Goal: Transaction & Acquisition: Purchase product/service

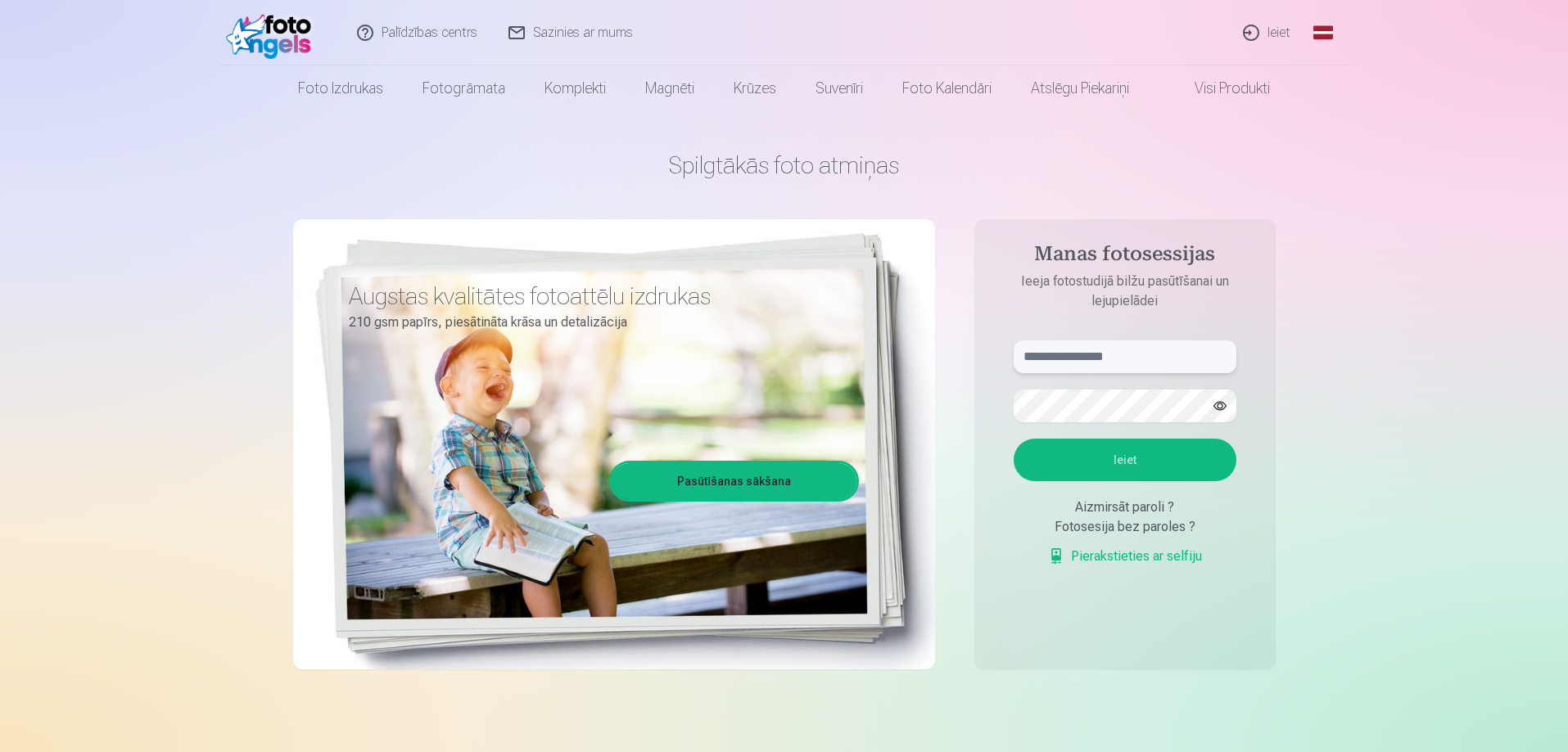
click at [1076, 362] on input "text" at bounding box center [1125, 356] width 222 height 33
type input "**********"
click at [1014, 439] on button "Ieiet" at bounding box center [1125, 461] width 222 height 43
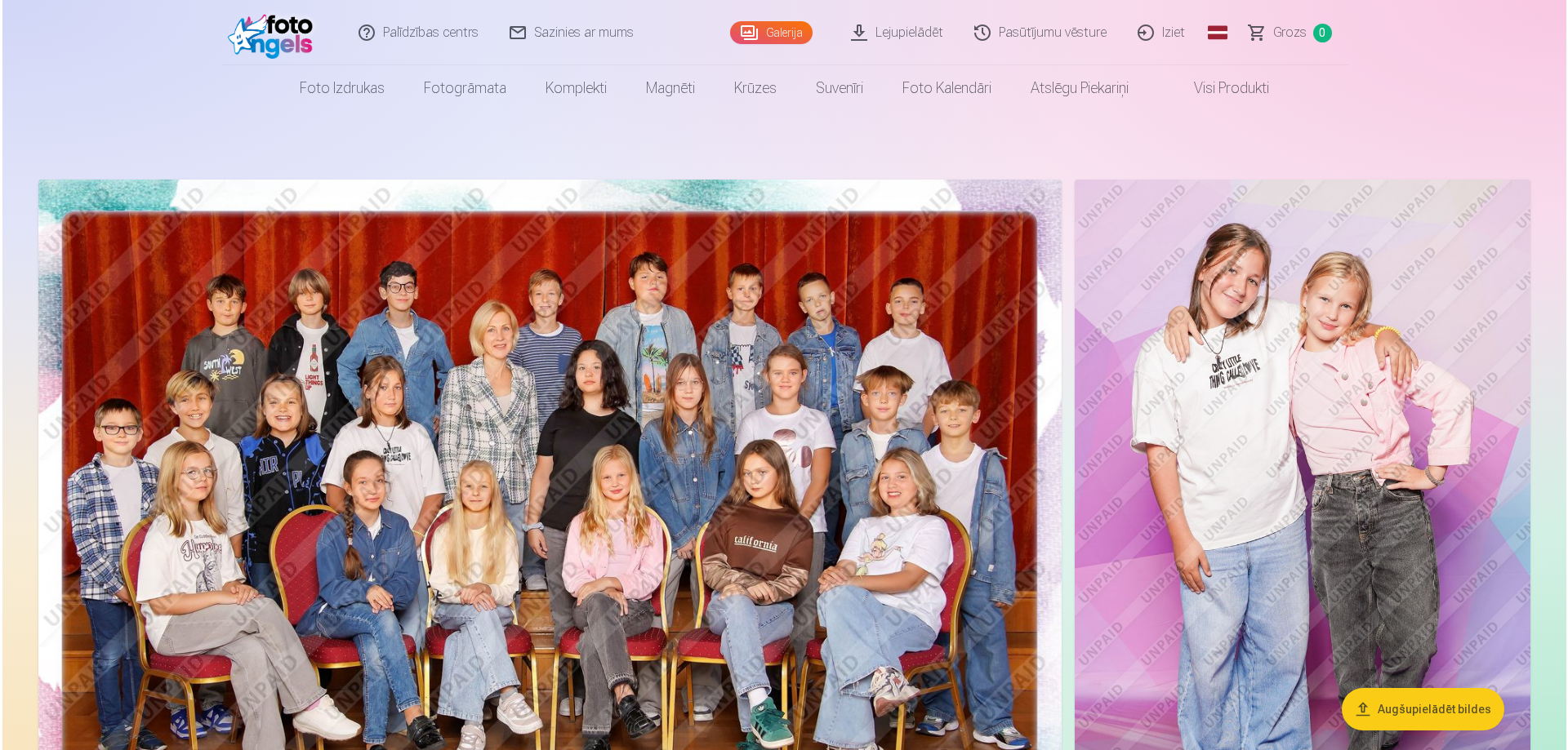
scroll to position [57, 0]
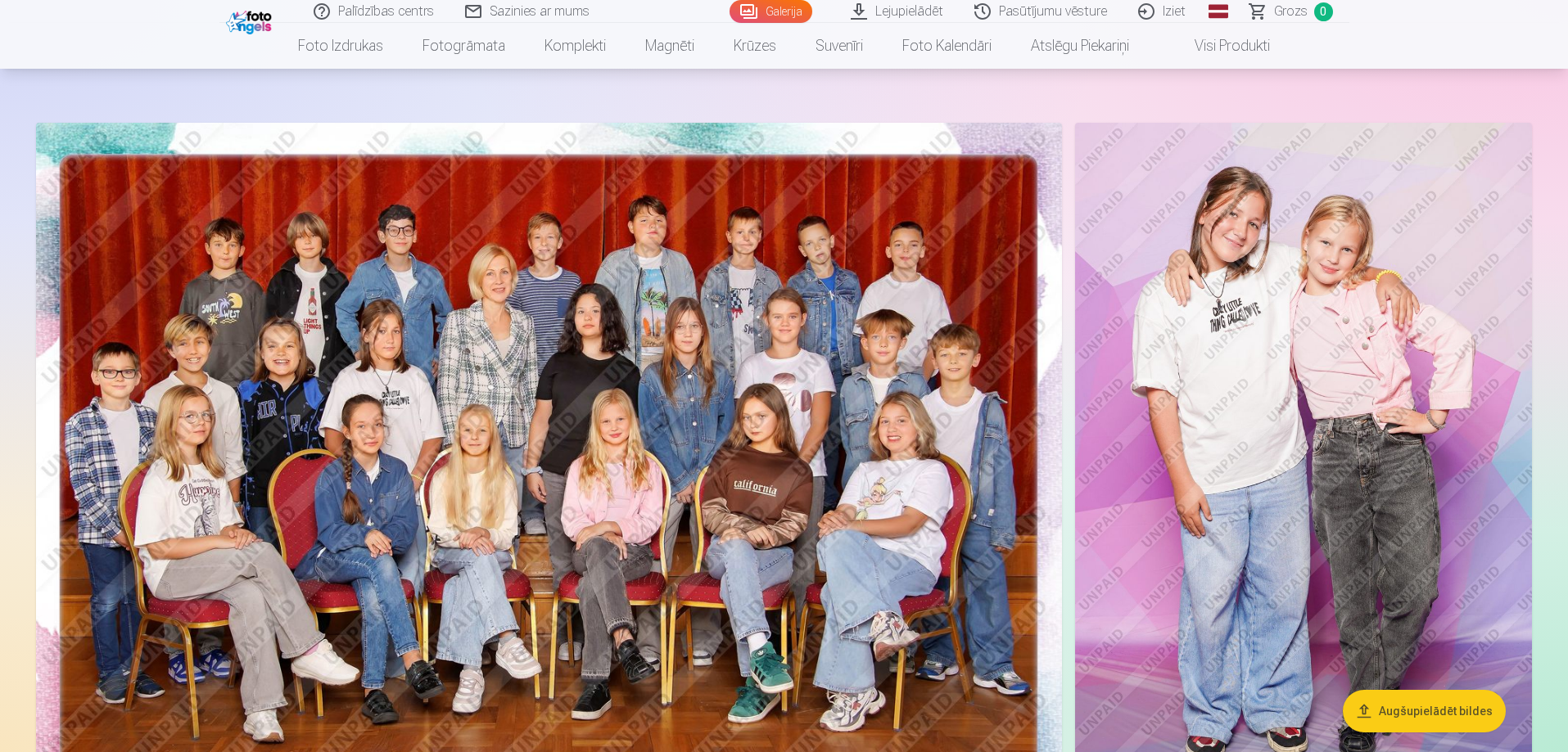
click at [1274, 458] on img at bounding box center [1303, 464] width 457 height 685
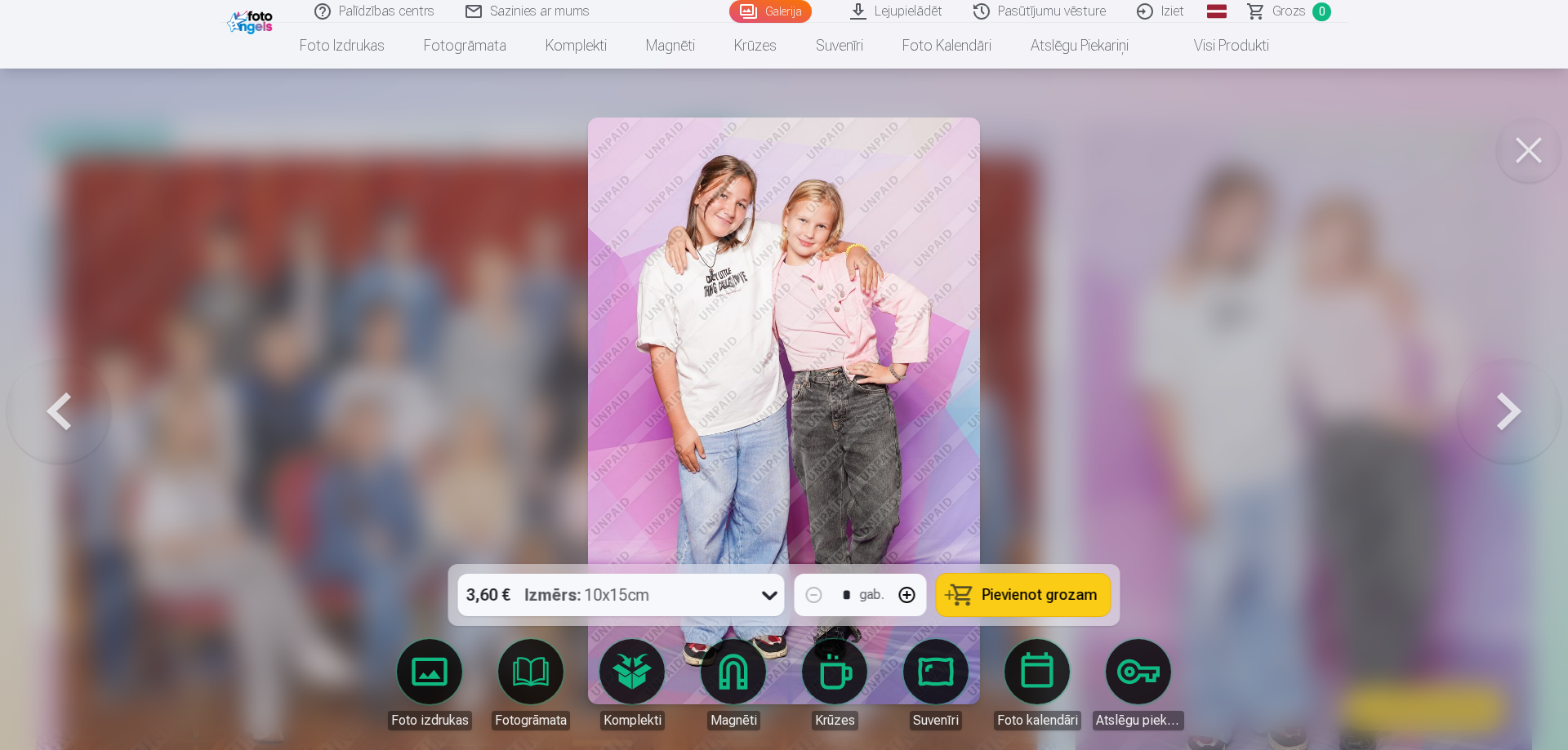
click at [1058, 601] on span "Pievienot grozam" at bounding box center [1040, 595] width 116 height 15
click at [1523, 404] on button at bounding box center [1509, 411] width 104 height 274
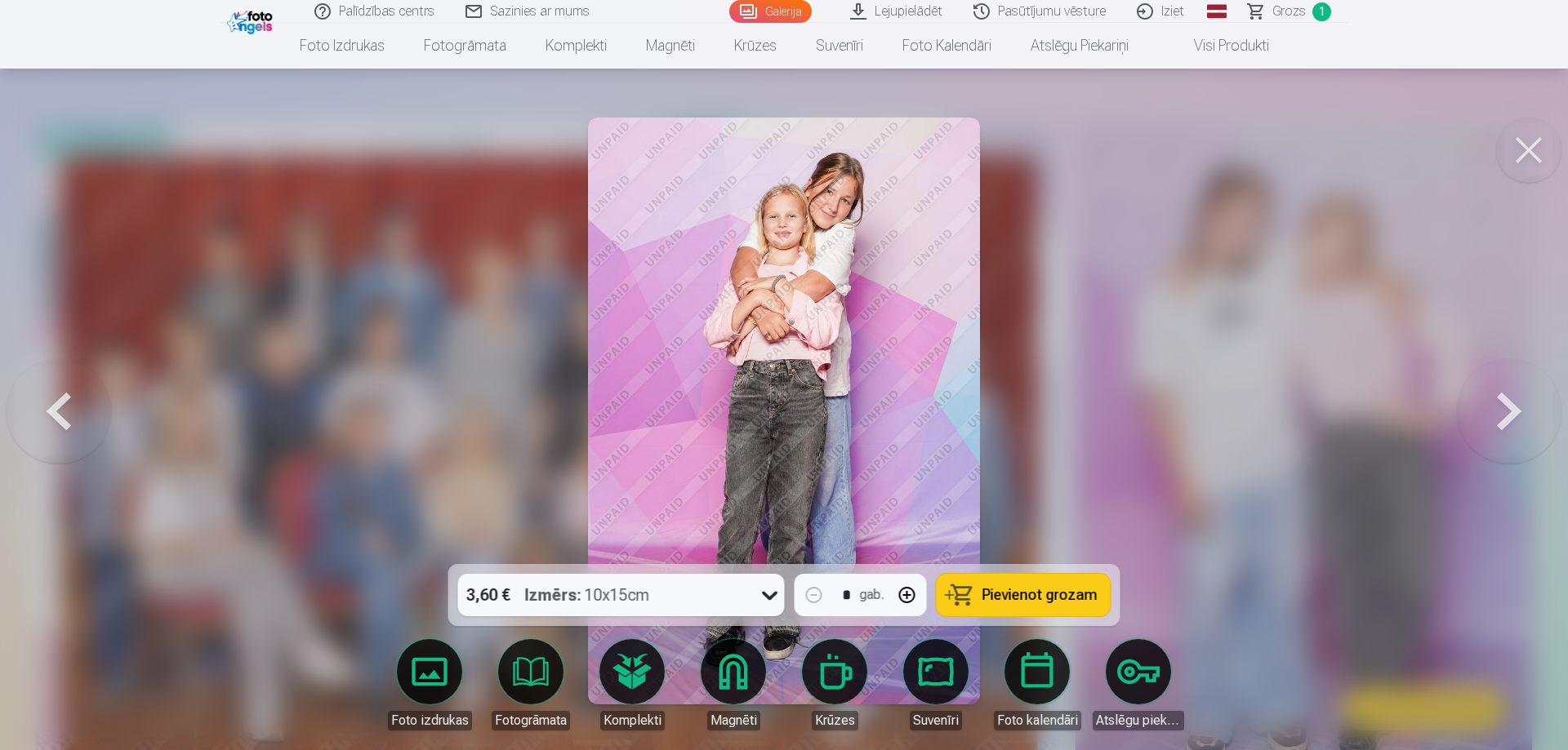
click at [1520, 405] on button at bounding box center [1509, 411] width 104 height 274
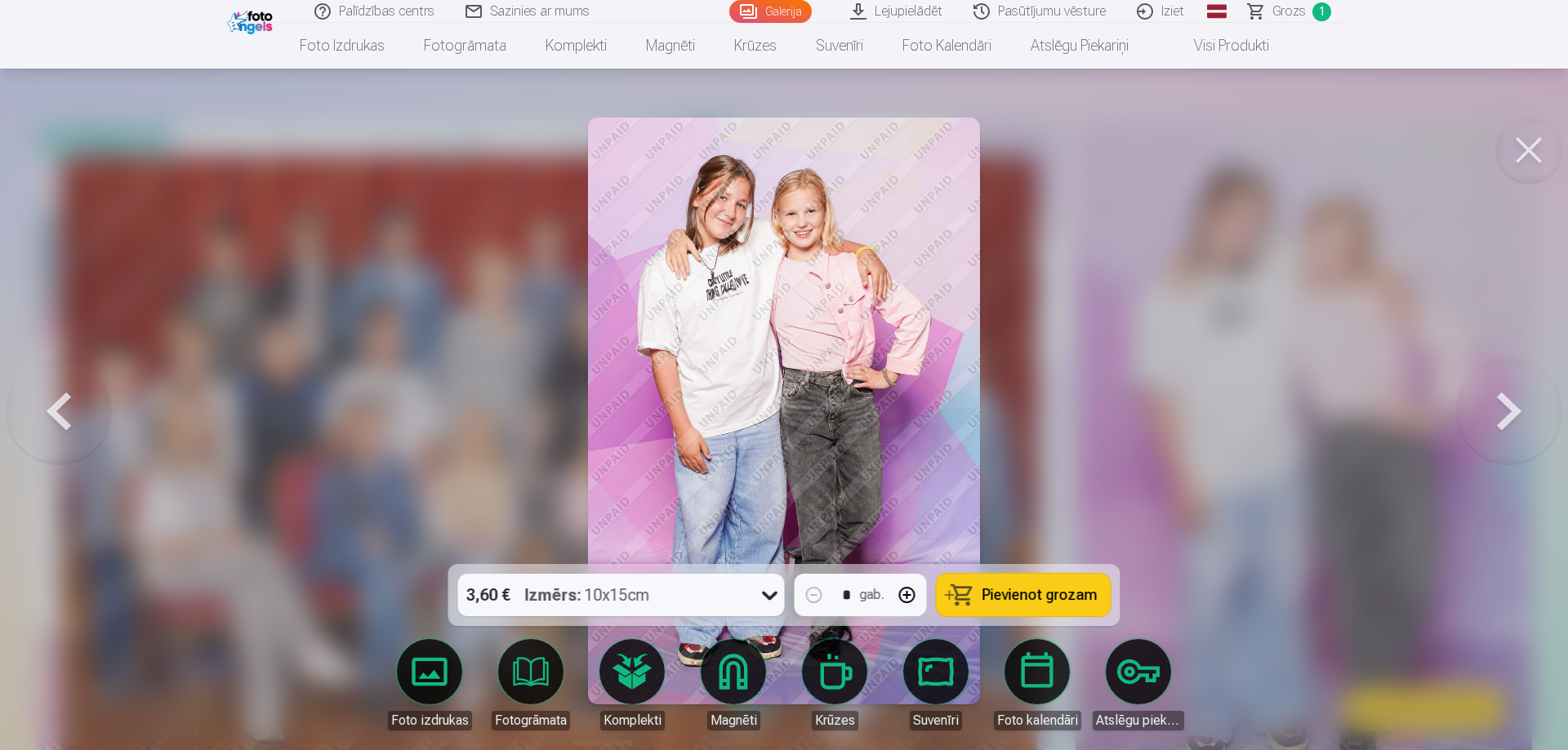
click at [49, 404] on button at bounding box center [59, 411] width 104 height 274
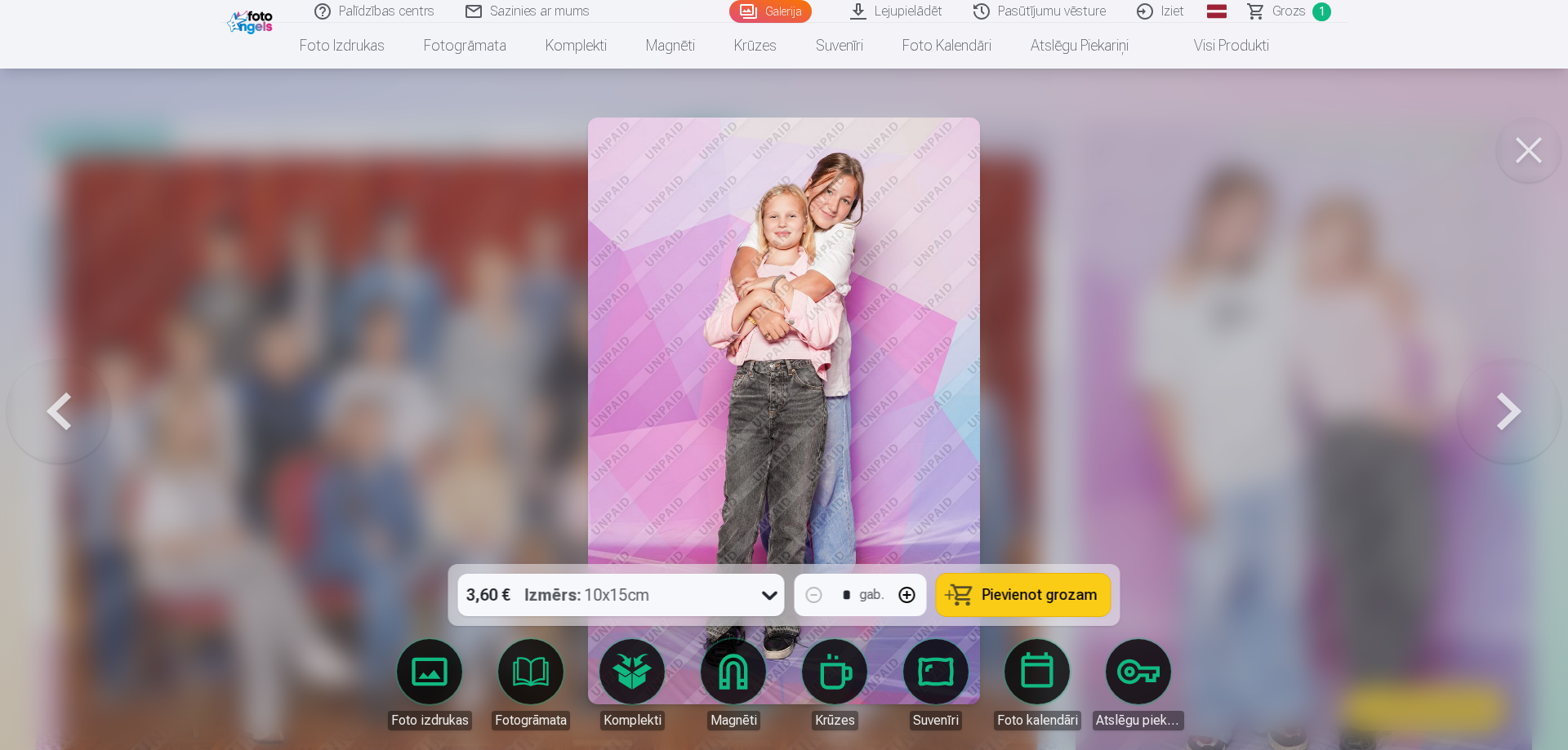
click at [49, 404] on button at bounding box center [59, 411] width 104 height 274
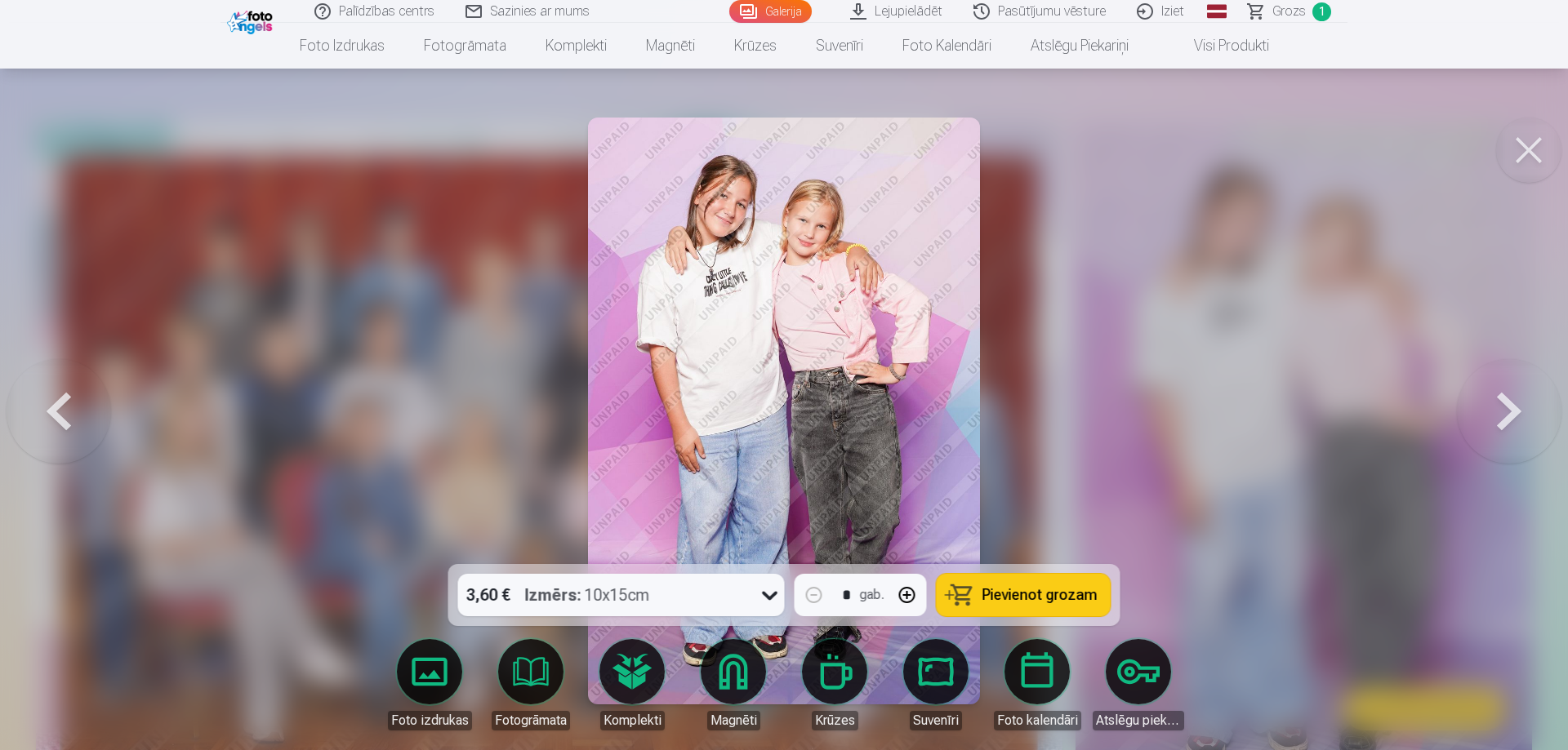
click at [1522, 405] on button at bounding box center [1509, 411] width 104 height 274
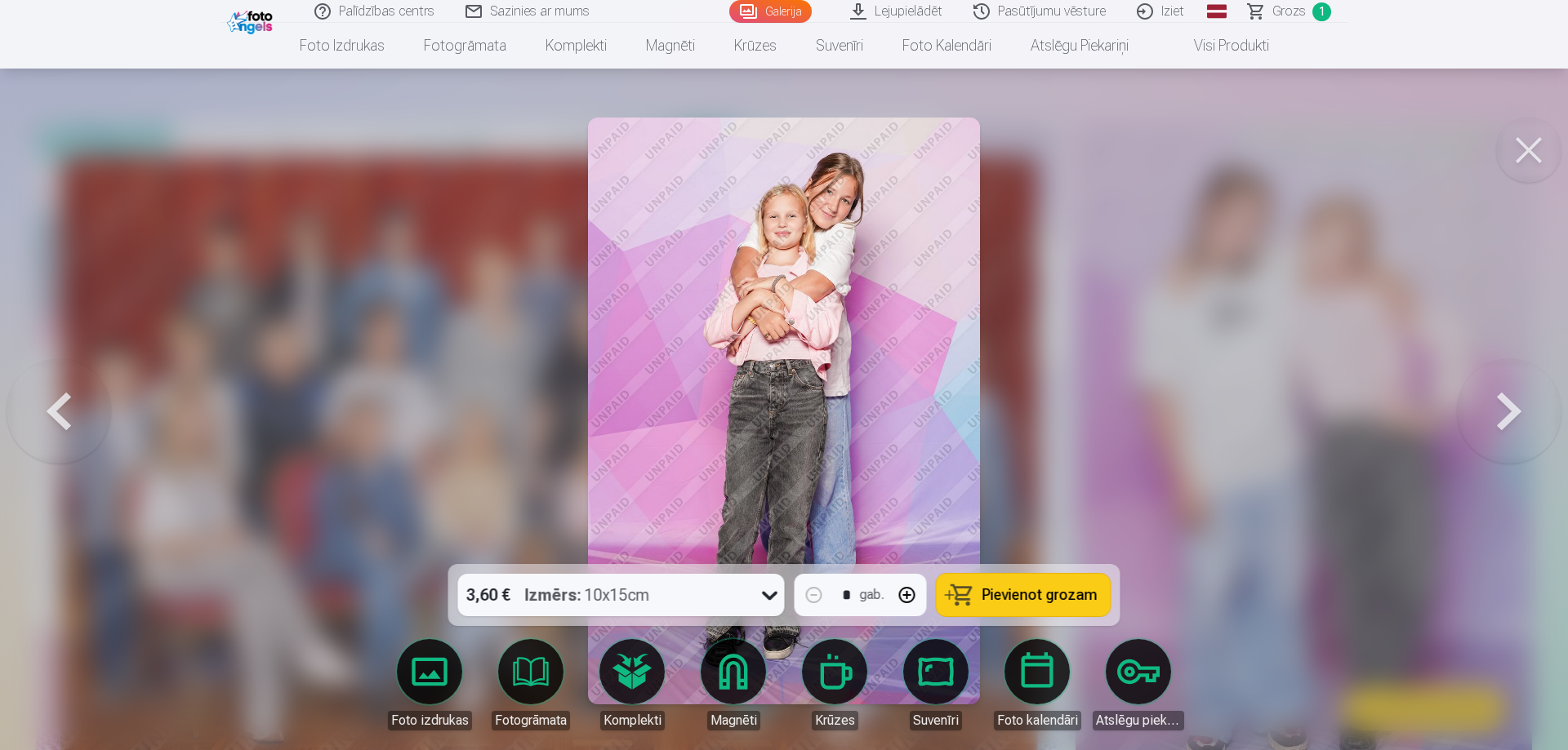
click at [1522, 405] on button at bounding box center [1509, 411] width 104 height 274
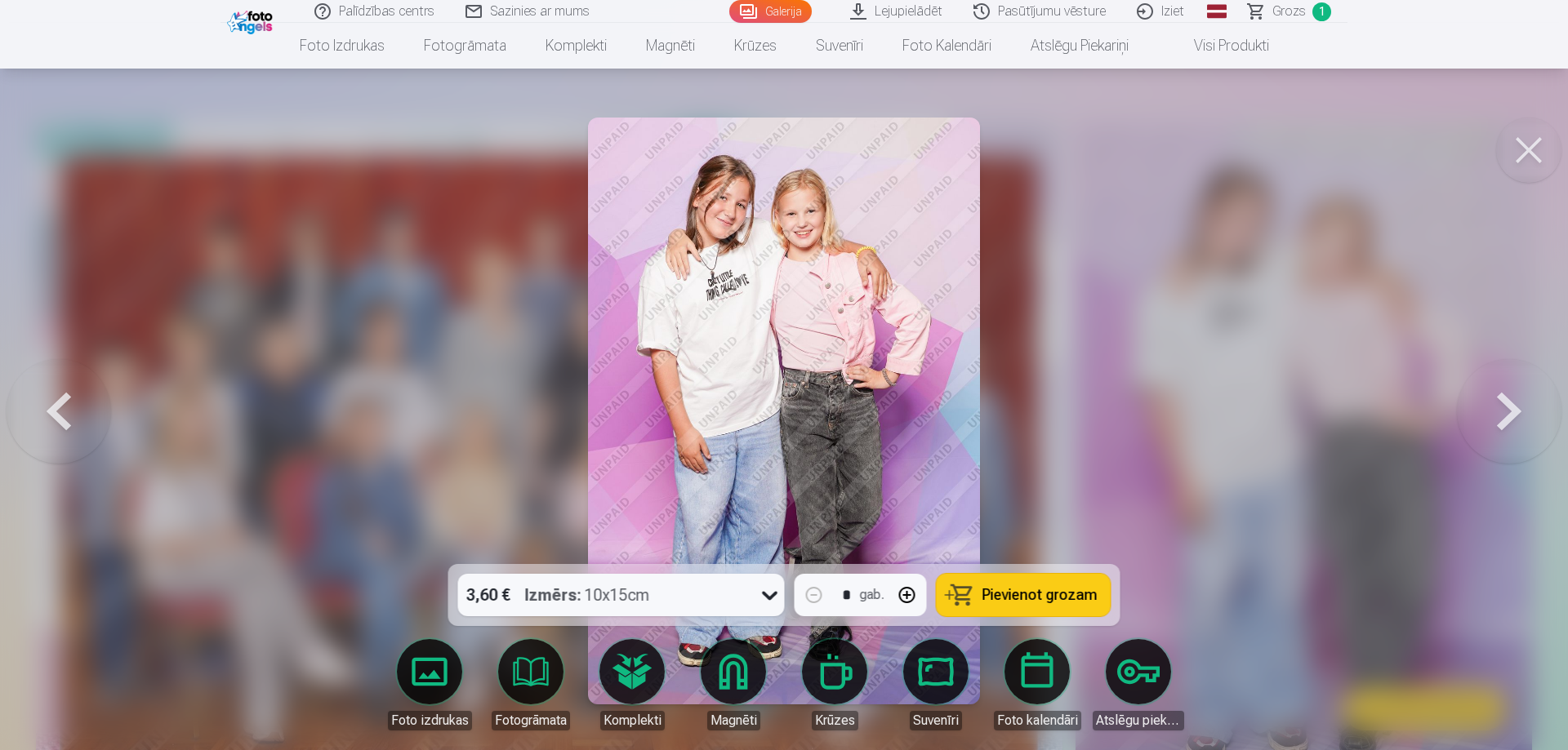
click at [1516, 413] on button at bounding box center [1509, 411] width 104 height 274
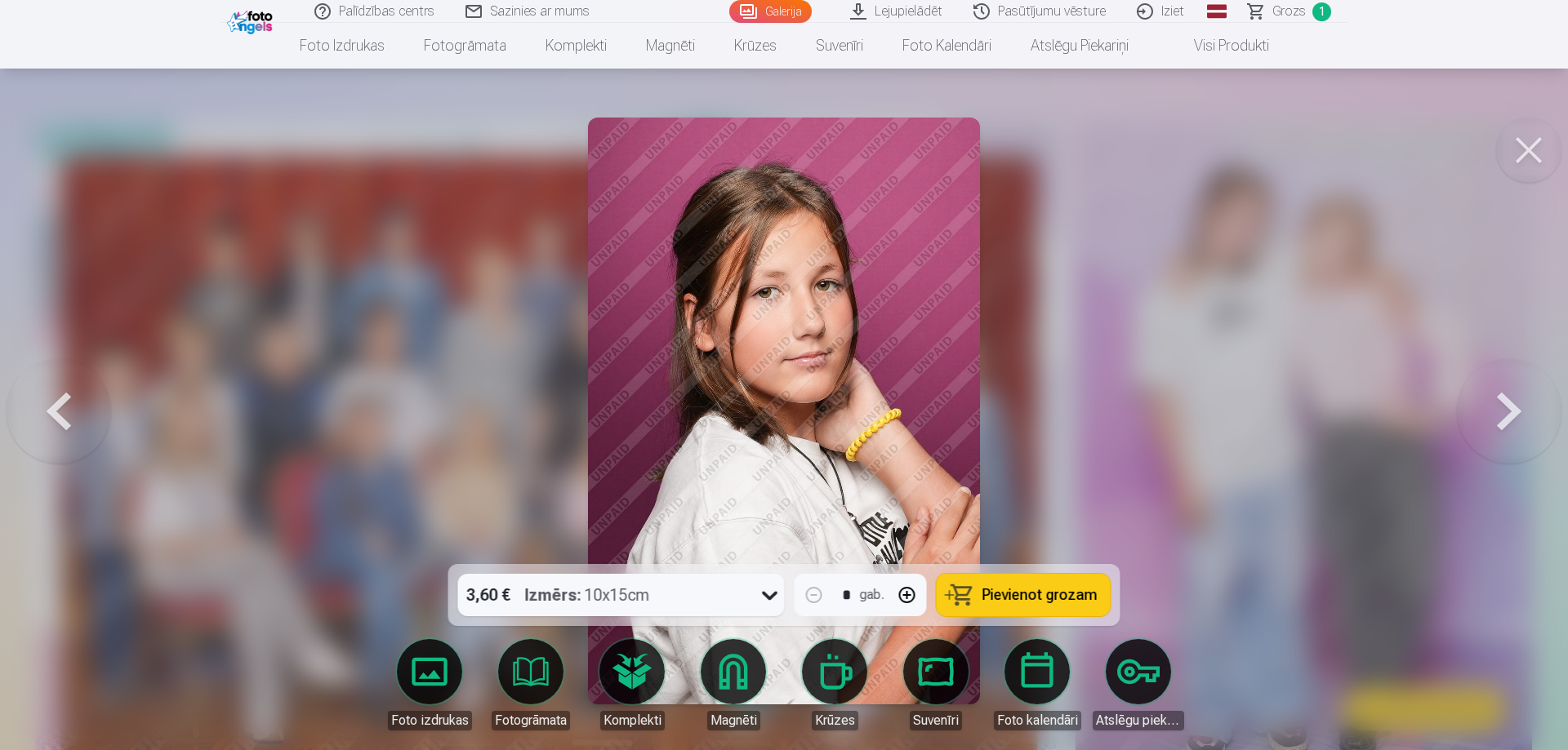
click at [1052, 590] on span "Pievienot grozam" at bounding box center [1040, 595] width 116 height 15
click at [1523, 420] on button at bounding box center [1509, 411] width 104 height 274
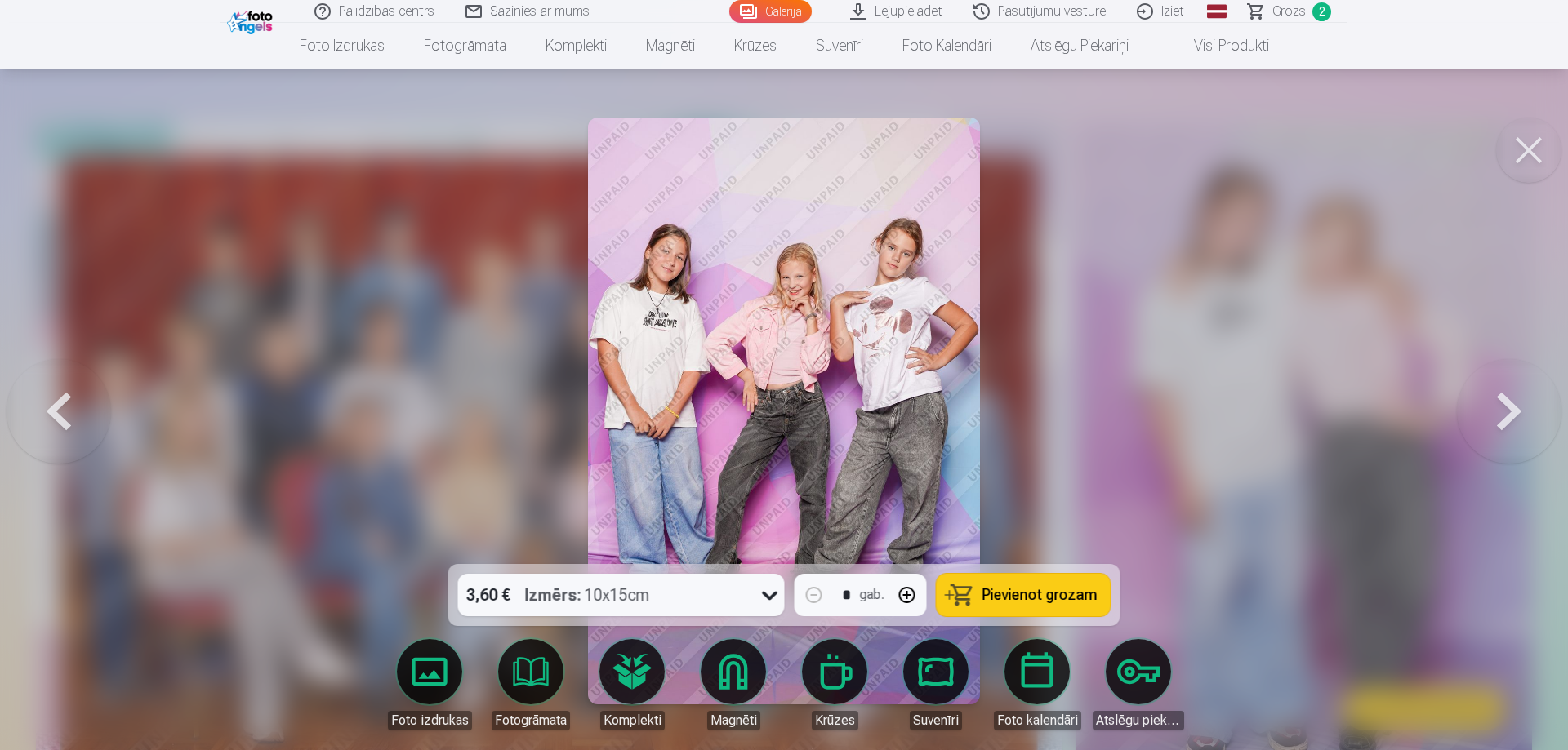
click at [1523, 420] on button at bounding box center [1509, 411] width 104 height 274
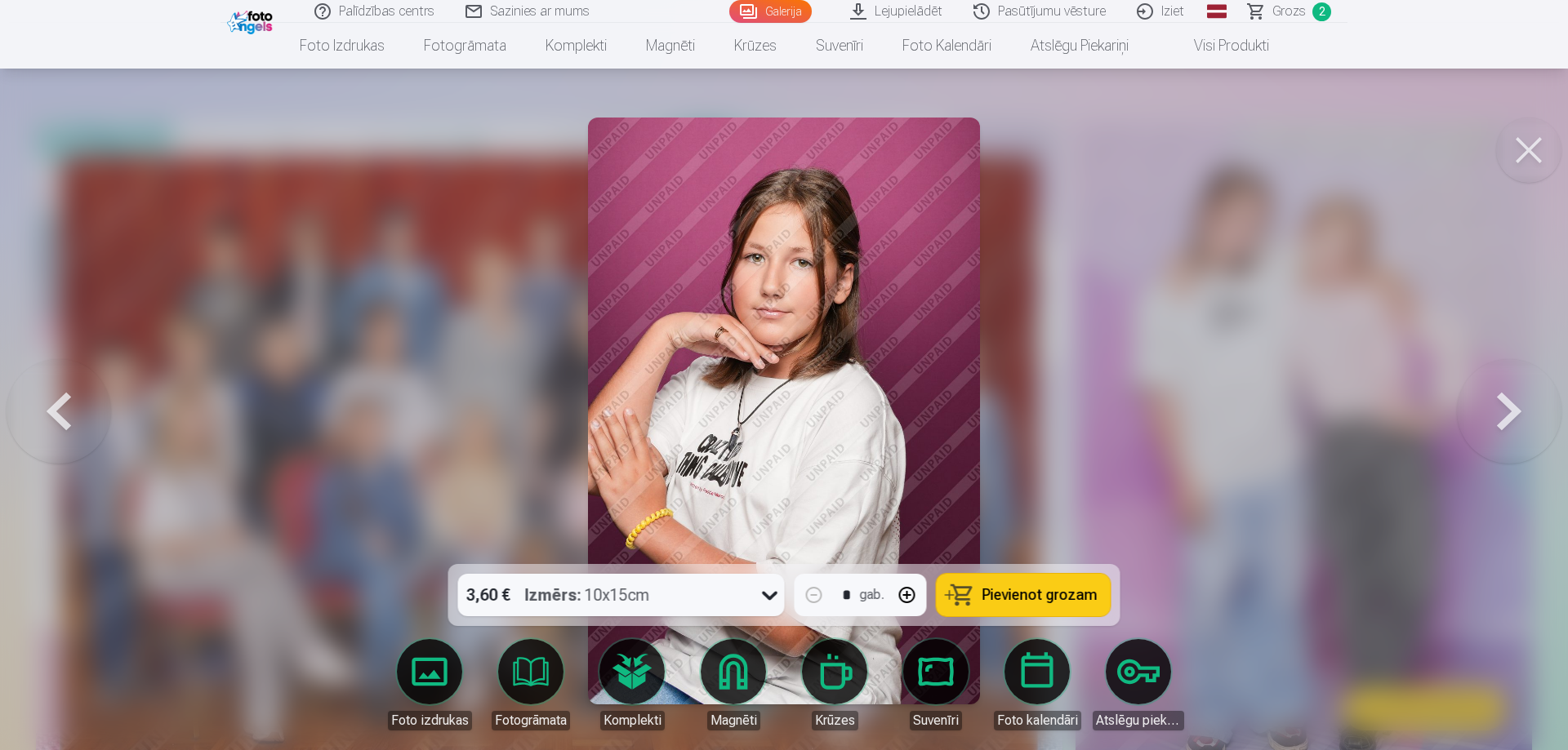
click at [73, 430] on button at bounding box center [59, 411] width 104 height 274
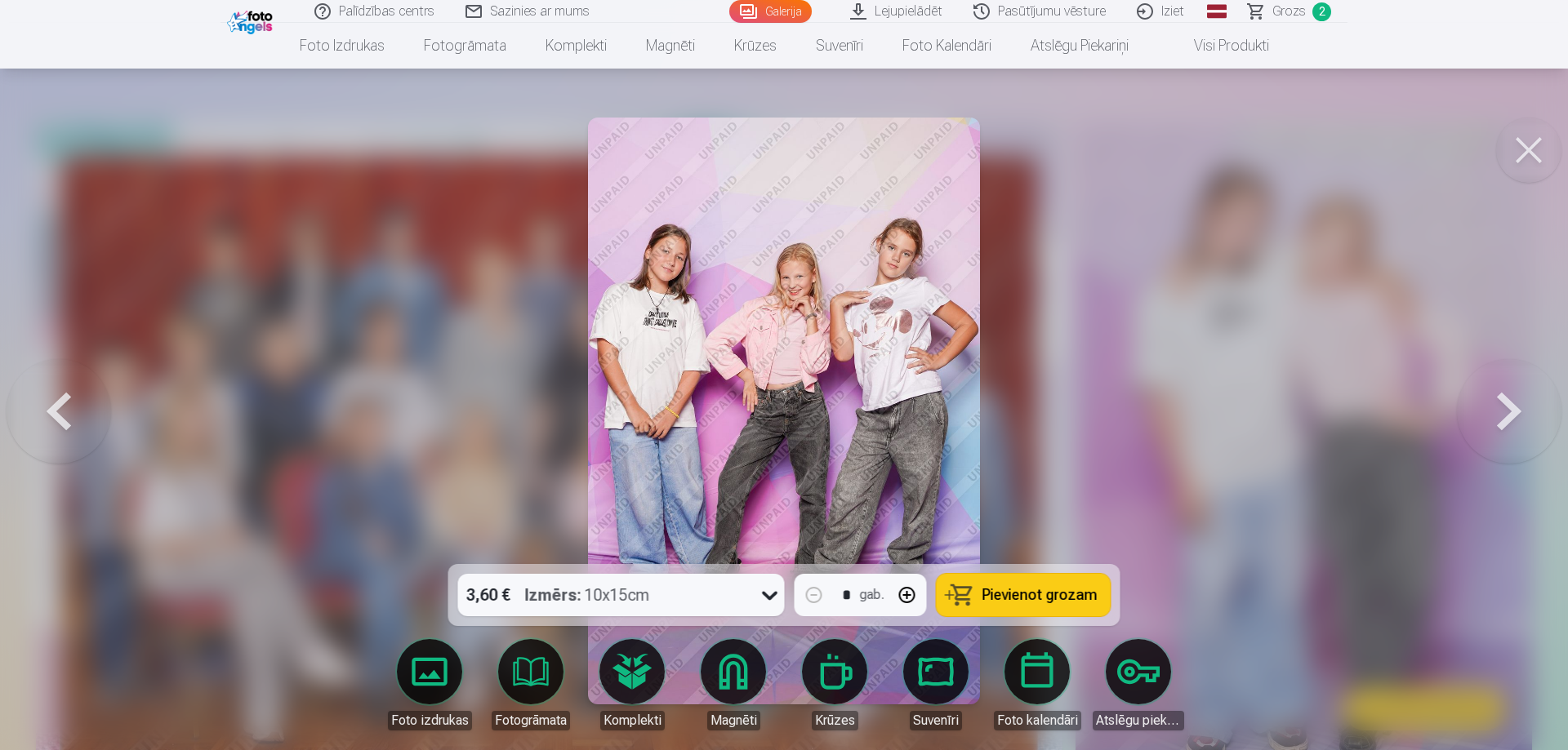
click at [1030, 599] on span "Pievienot grozam" at bounding box center [1040, 595] width 116 height 15
click at [1529, 423] on button at bounding box center [1509, 411] width 104 height 274
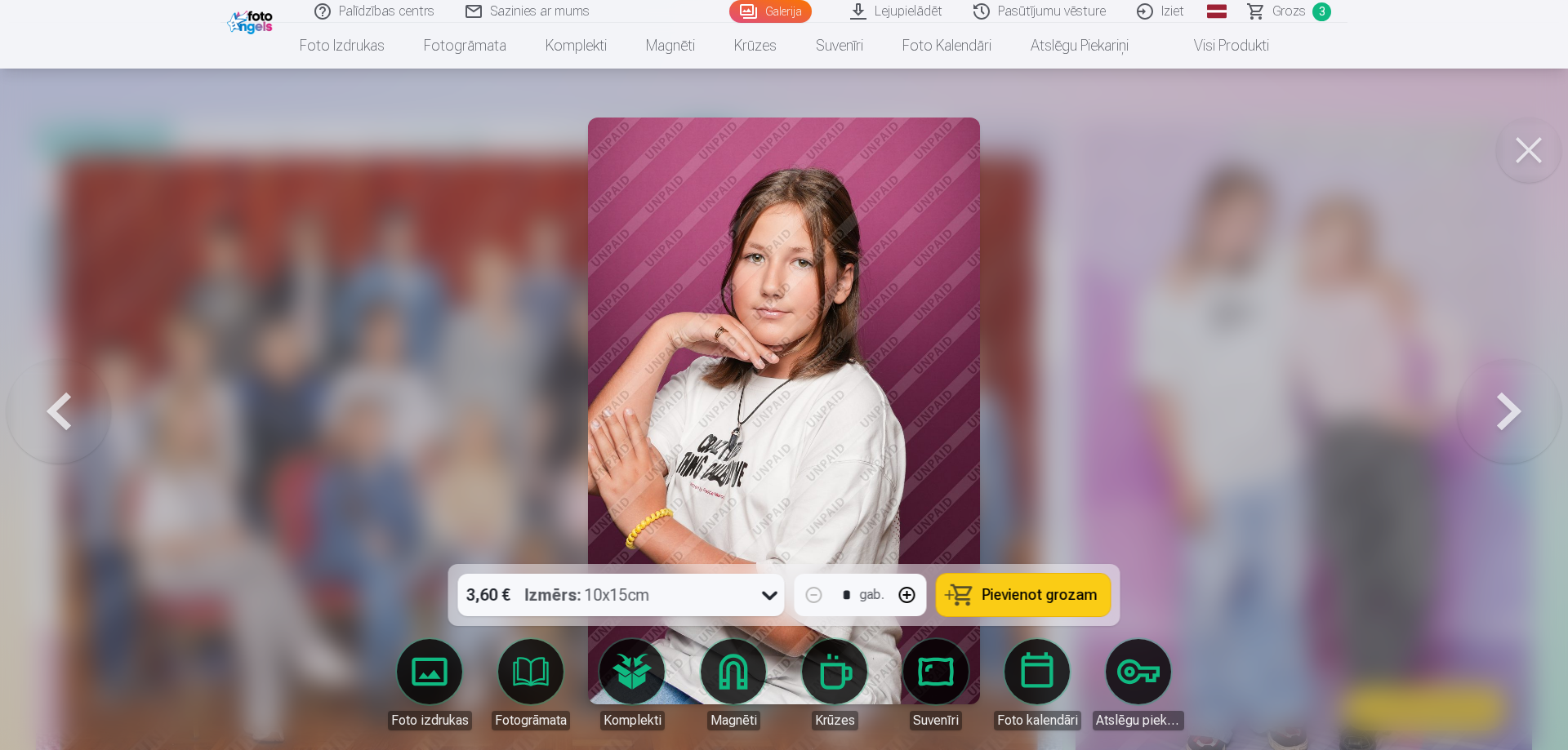
click at [1529, 423] on button at bounding box center [1509, 411] width 104 height 274
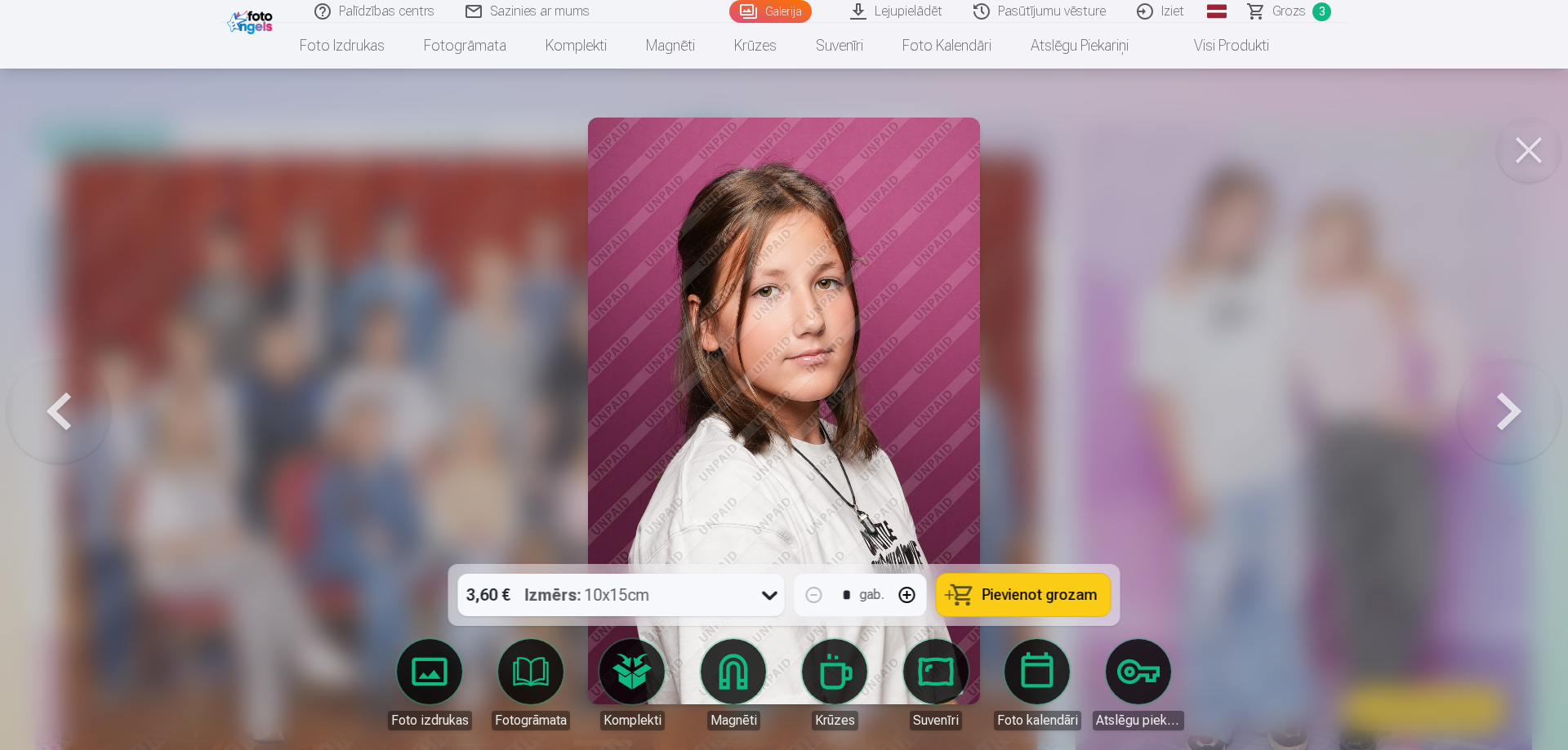
click at [62, 432] on button at bounding box center [59, 411] width 104 height 274
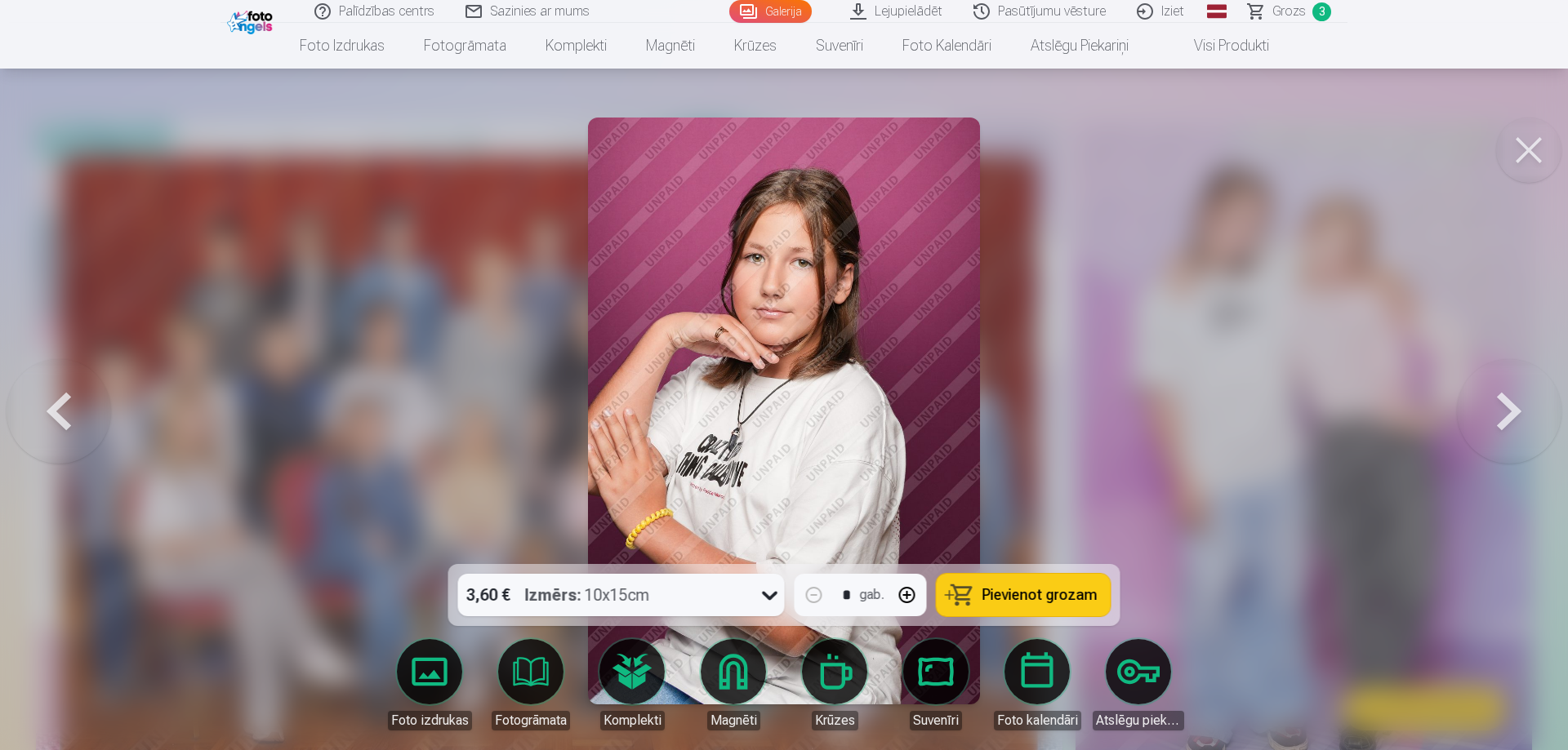
click at [1513, 424] on button at bounding box center [1509, 411] width 104 height 274
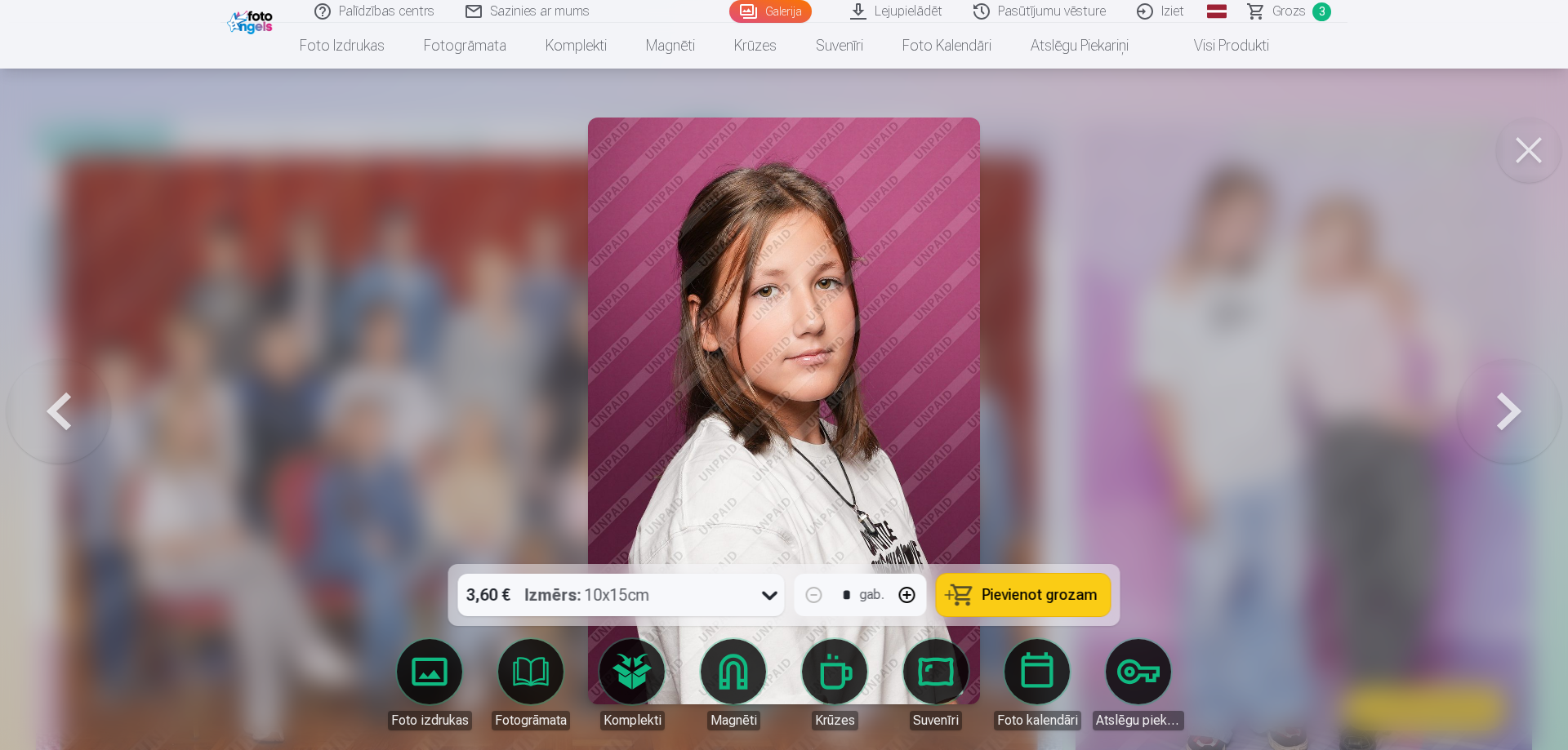
click at [1513, 424] on button at bounding box center [1509, 411] width 104 height 274
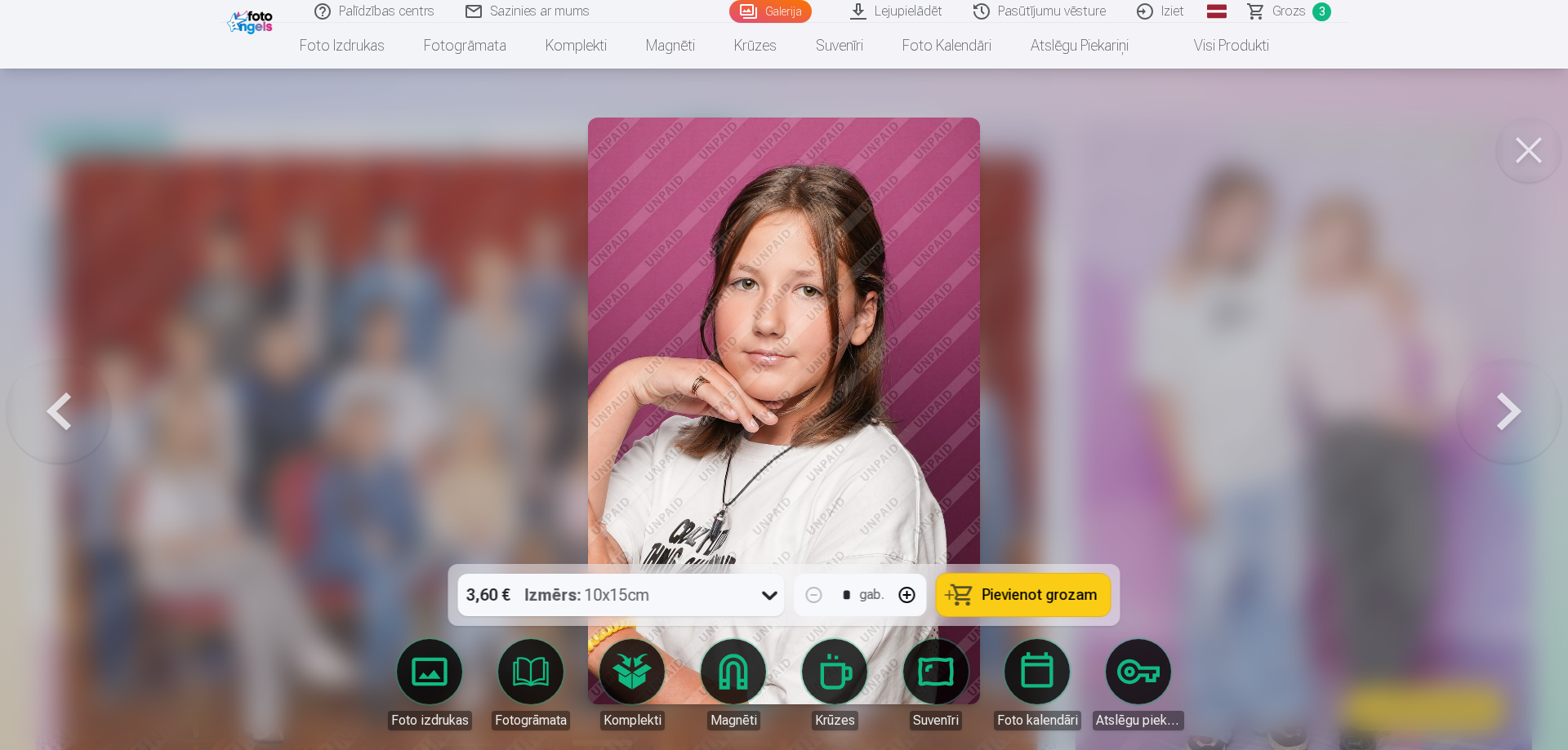
click at [1062, 588] on span "Pievienot grozam" at bounding box center [1040, 595] width 116 height 15
click at [1514, 397] on button at bounding box center [1509, 411] width 104 height 274
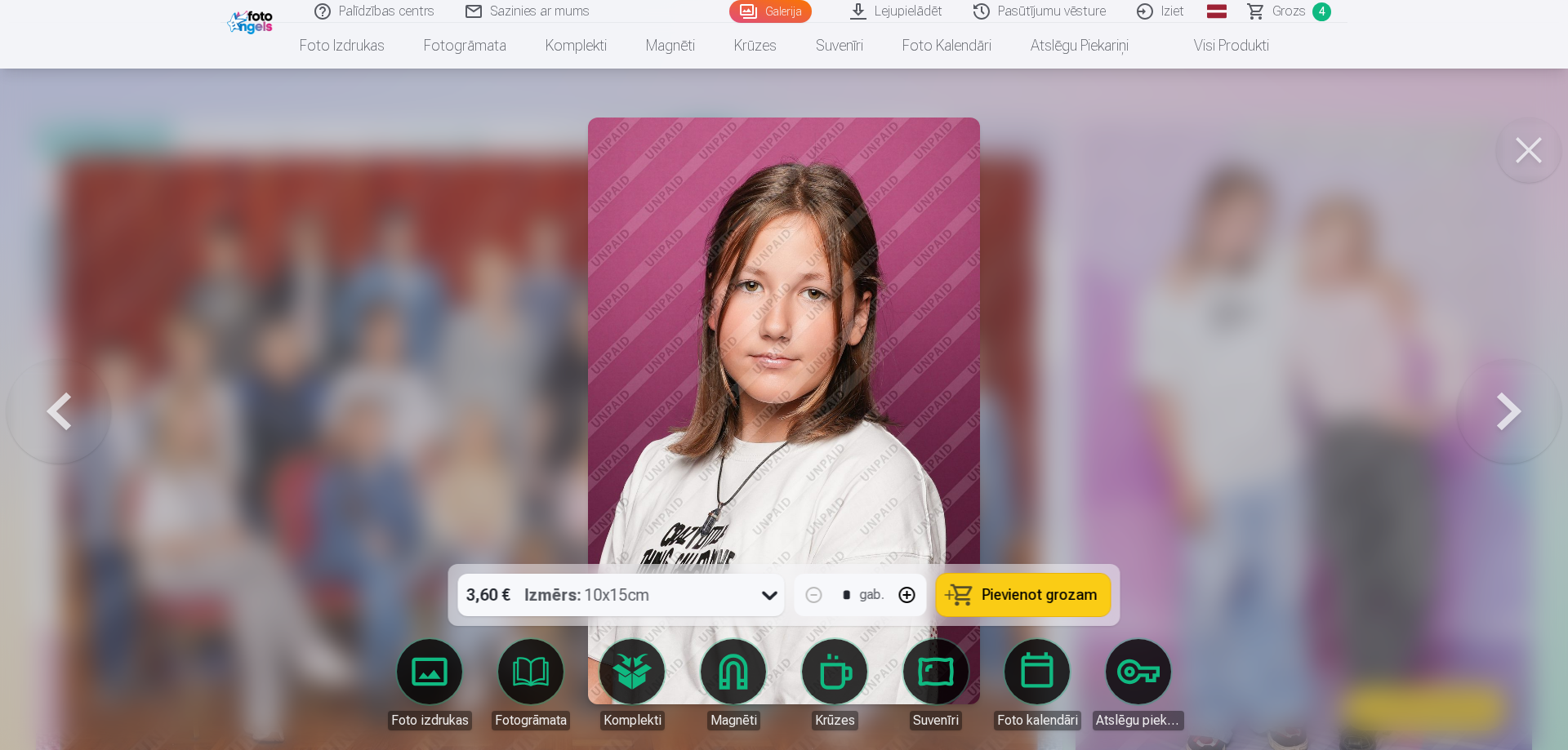
click at [1514, 397] on button at bounding box center [1509, 411] width 104 height 274
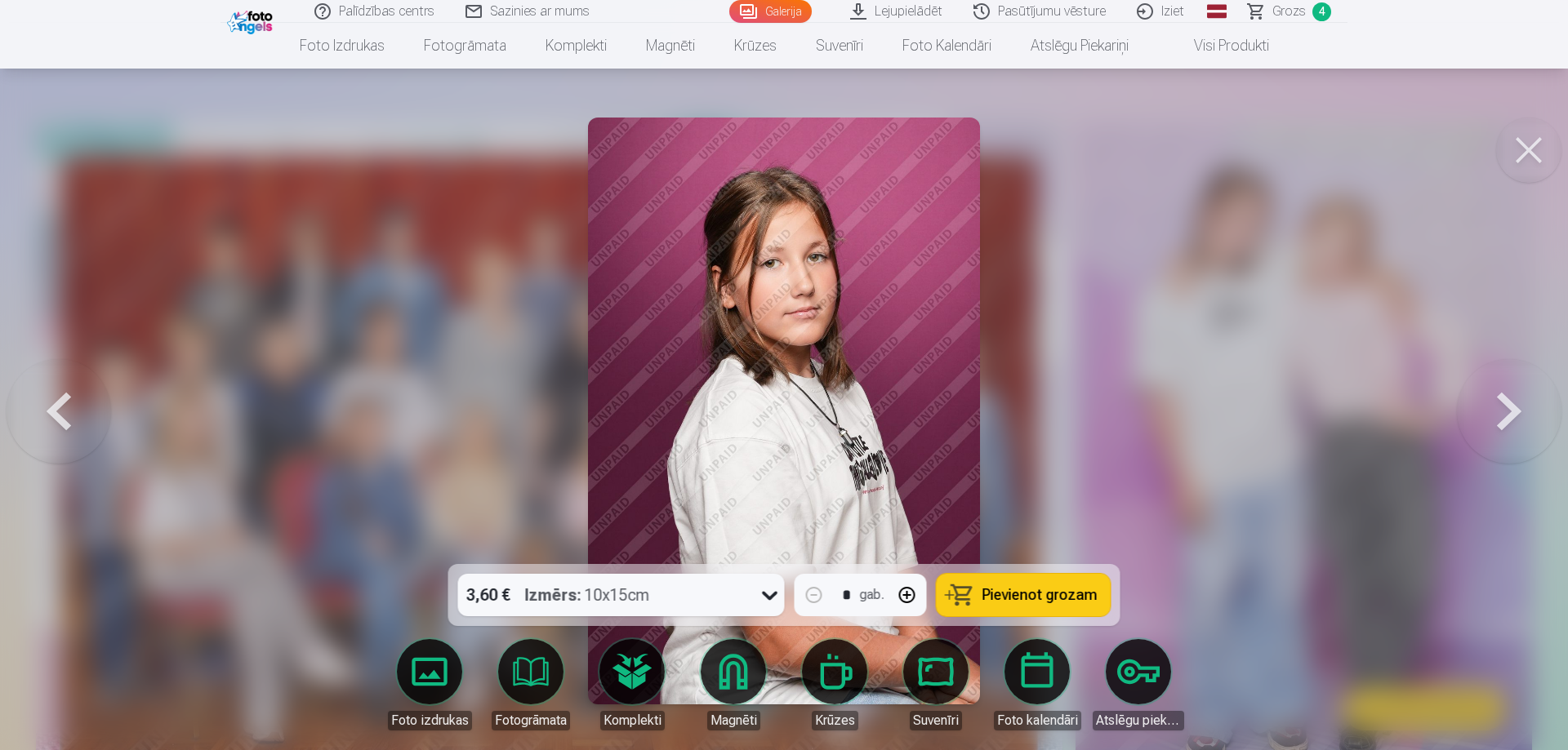
click at [1514, 397] on button at bounding box center [1509, 411] width 104 height 274
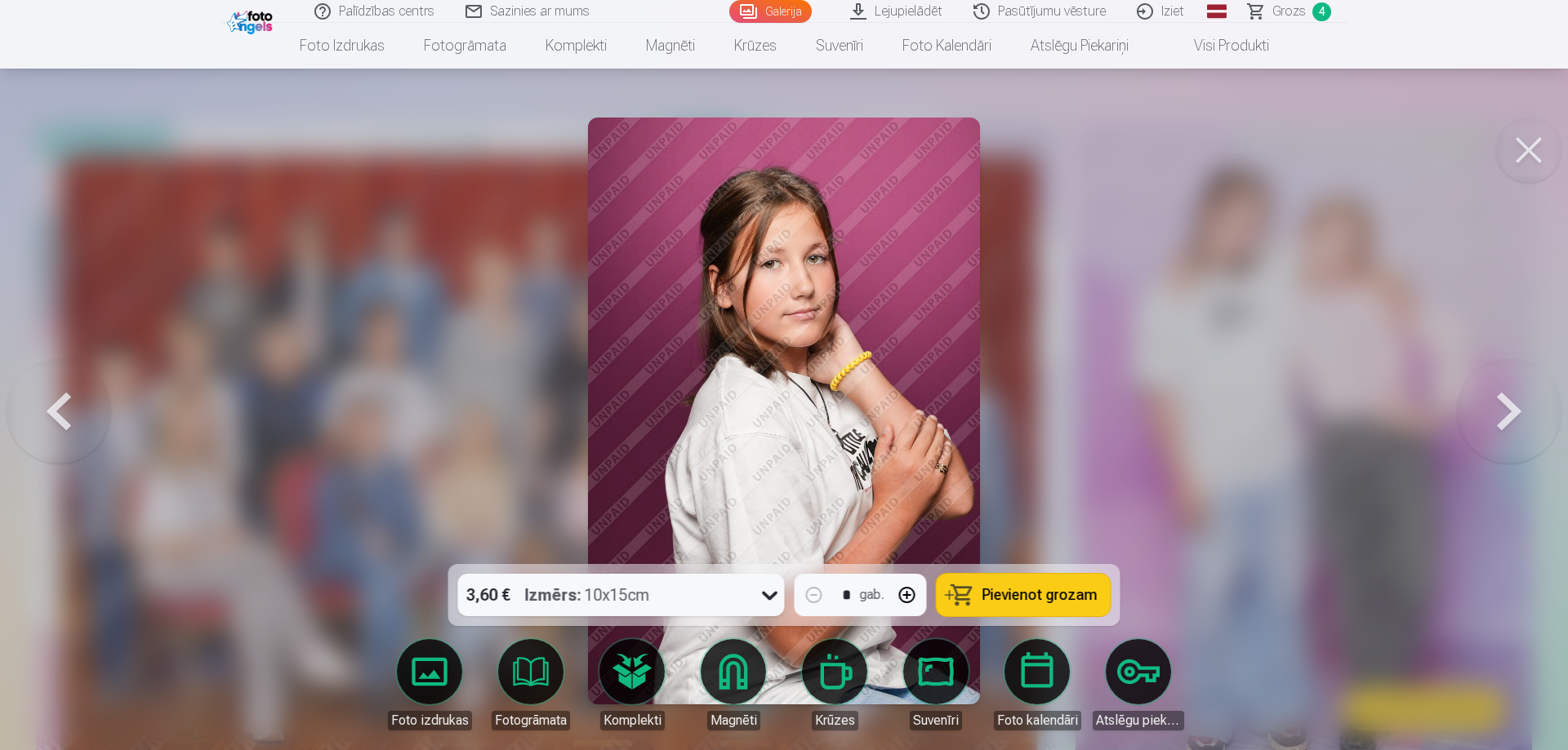
click at [1514, 397] on button at bounding box center [1509, 411] width 104 height 274
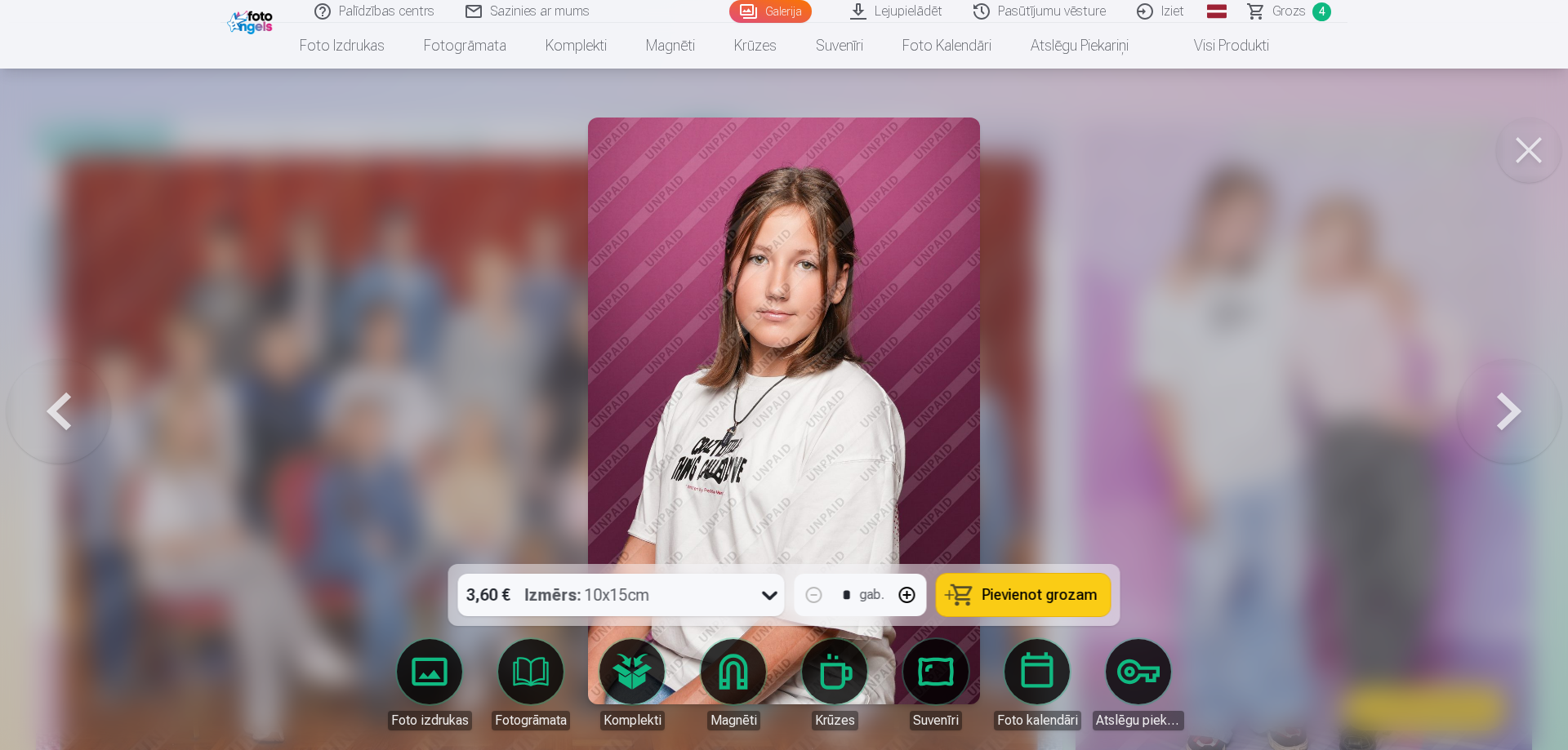
click at [1514, 397] on button at bounding box center [1509, 411] width 104 height 274
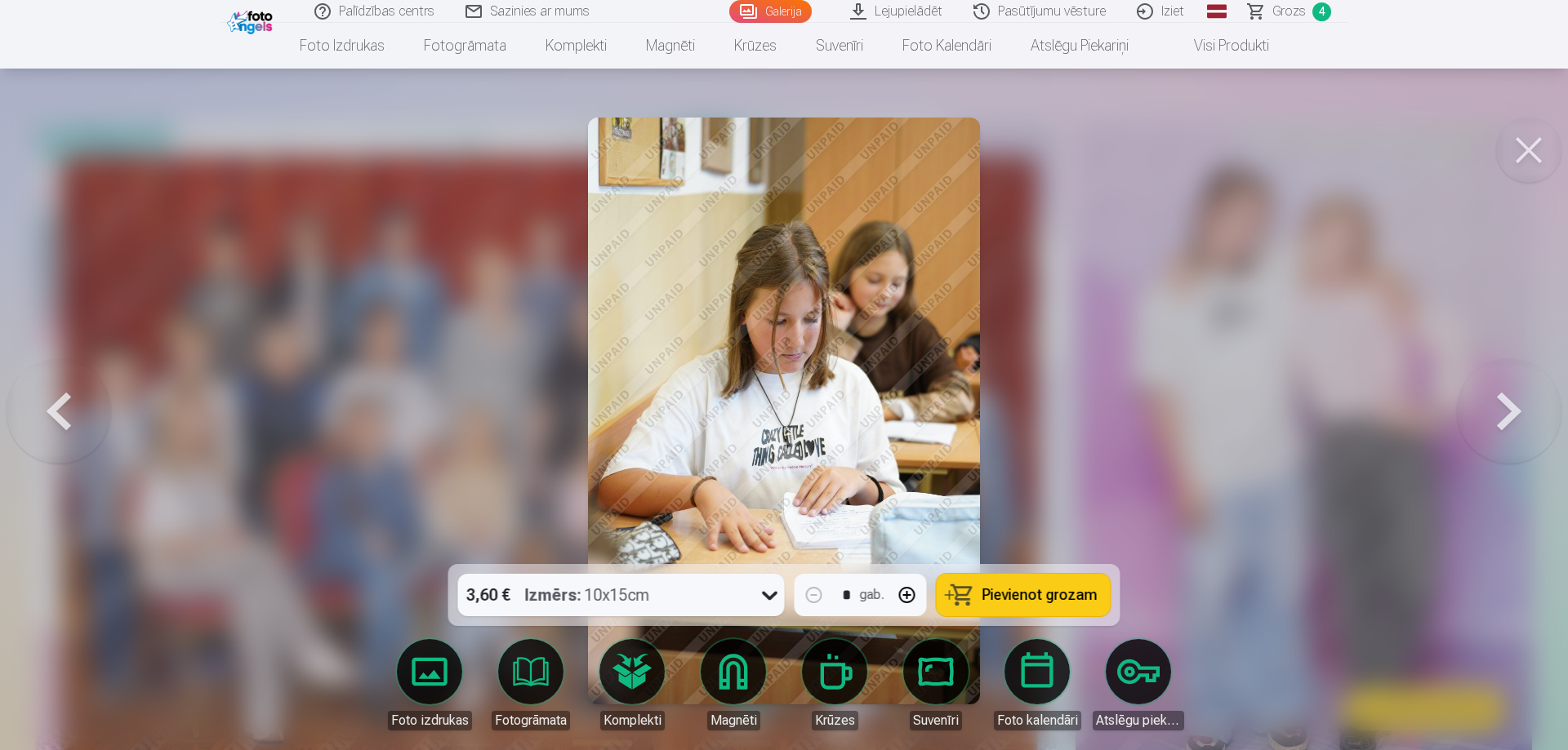
click at [1514, 397] on button at bounding box center [1509, 411] width 104 height 274
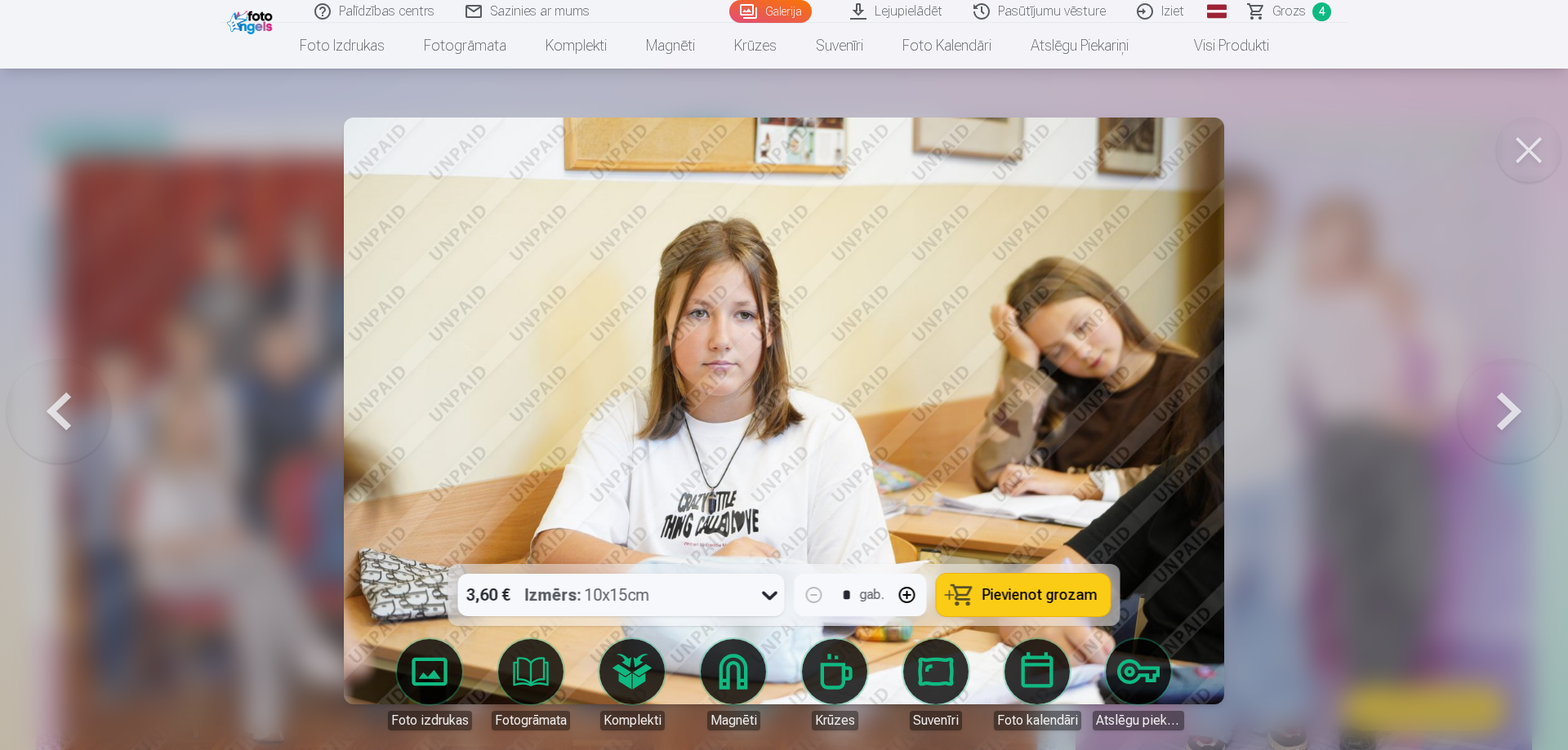
click at [1514, 397] on button at bounding box center [1509, 411] width 104 height 274
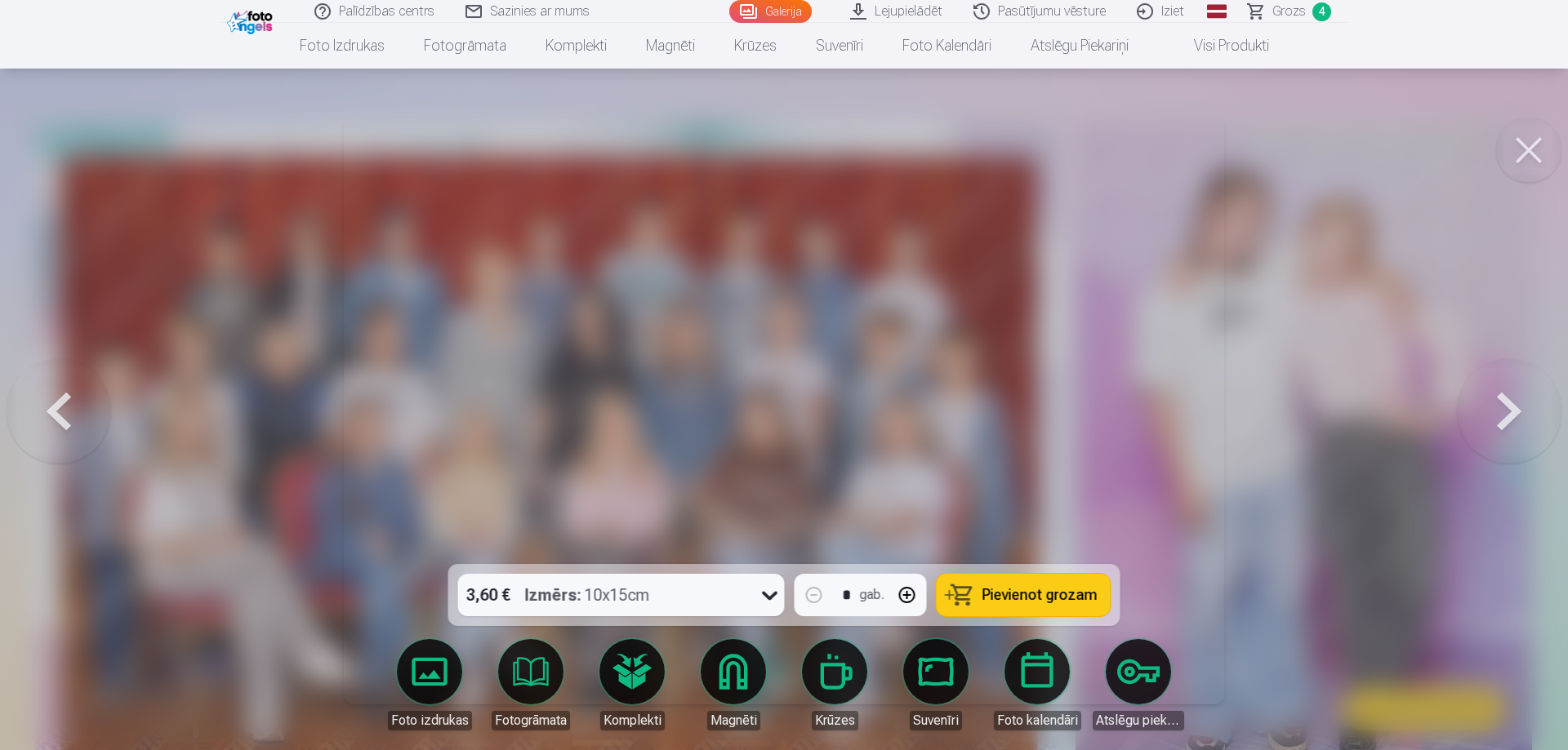
click at [1514, 397] on button at bounding box center [1509, 411] width 104 height 274
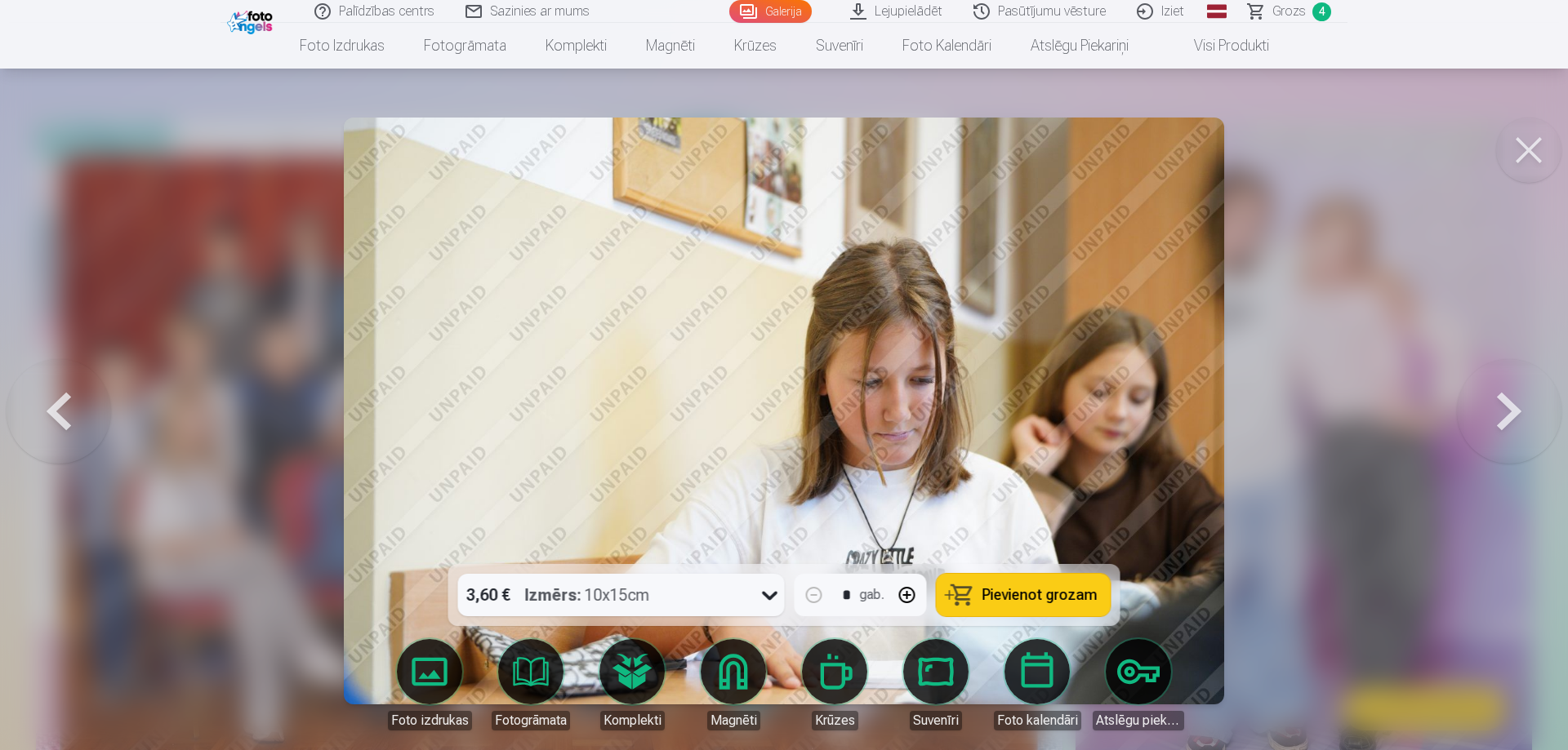
click at [1514, 397] on button at bounding box center [1509, 411] width 104 height 274
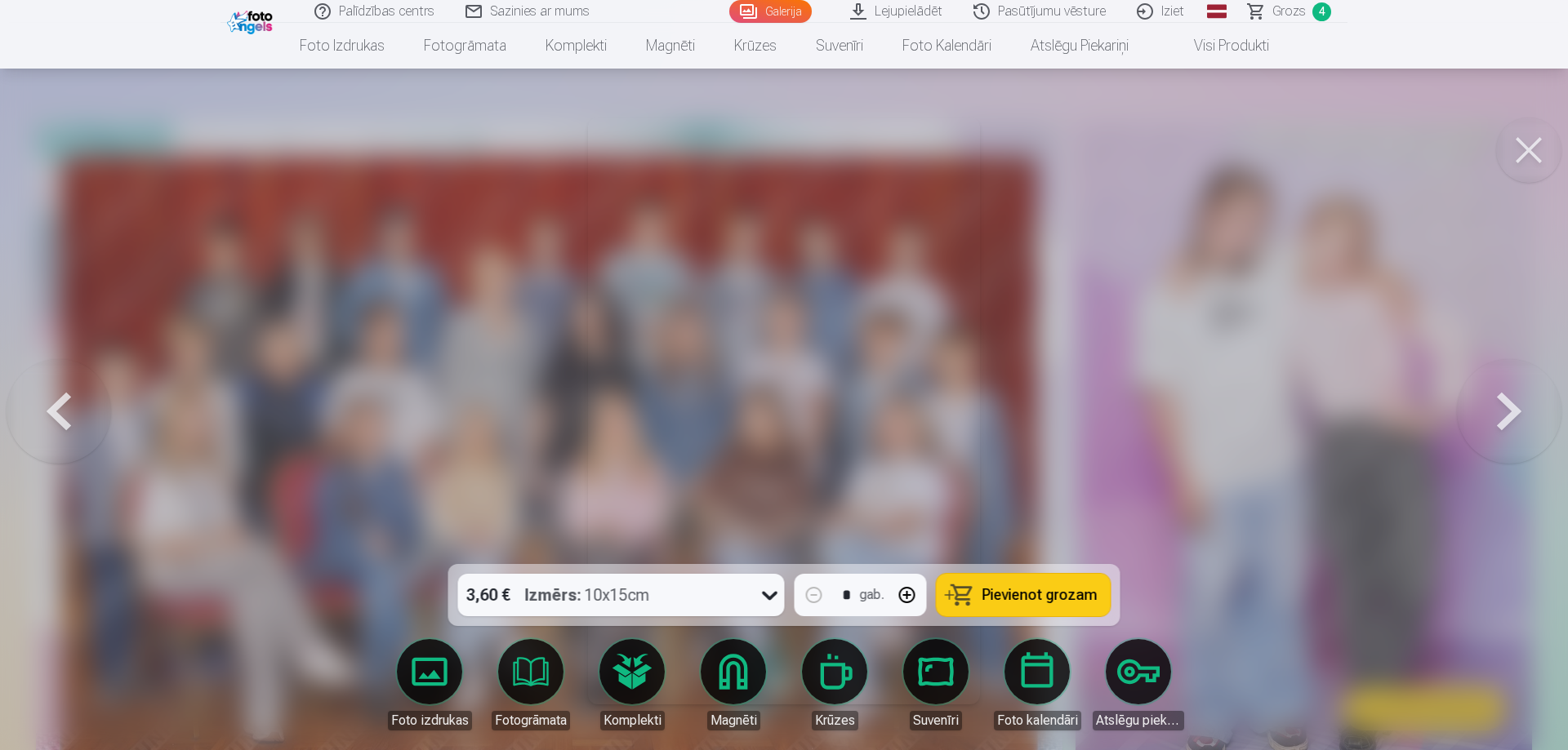
click at [1514, 397] on button at bounding box center [1509, 411] width 104 height 274
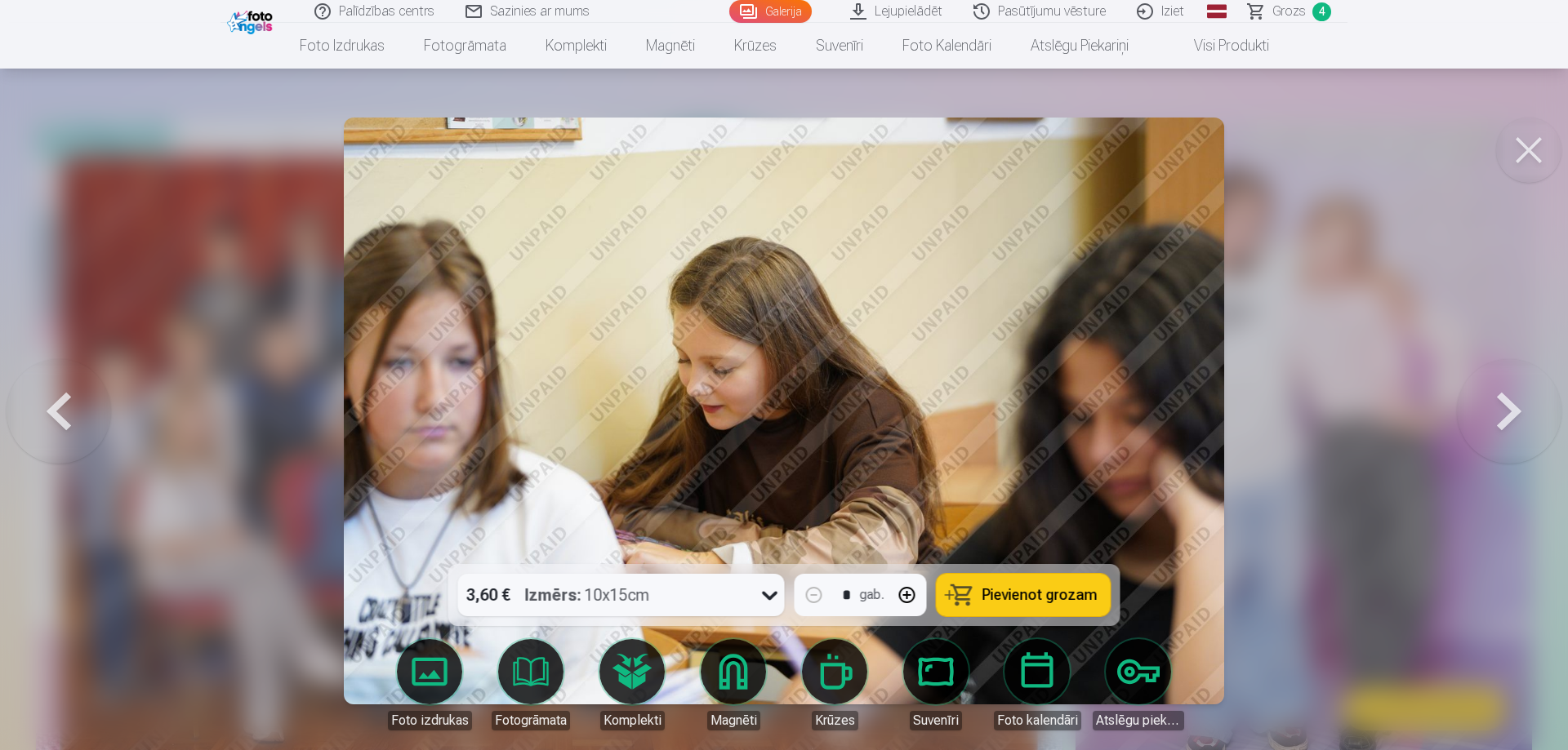
click at [1514, 397] on button at bounding box center [1509, 411] width 104 height 274
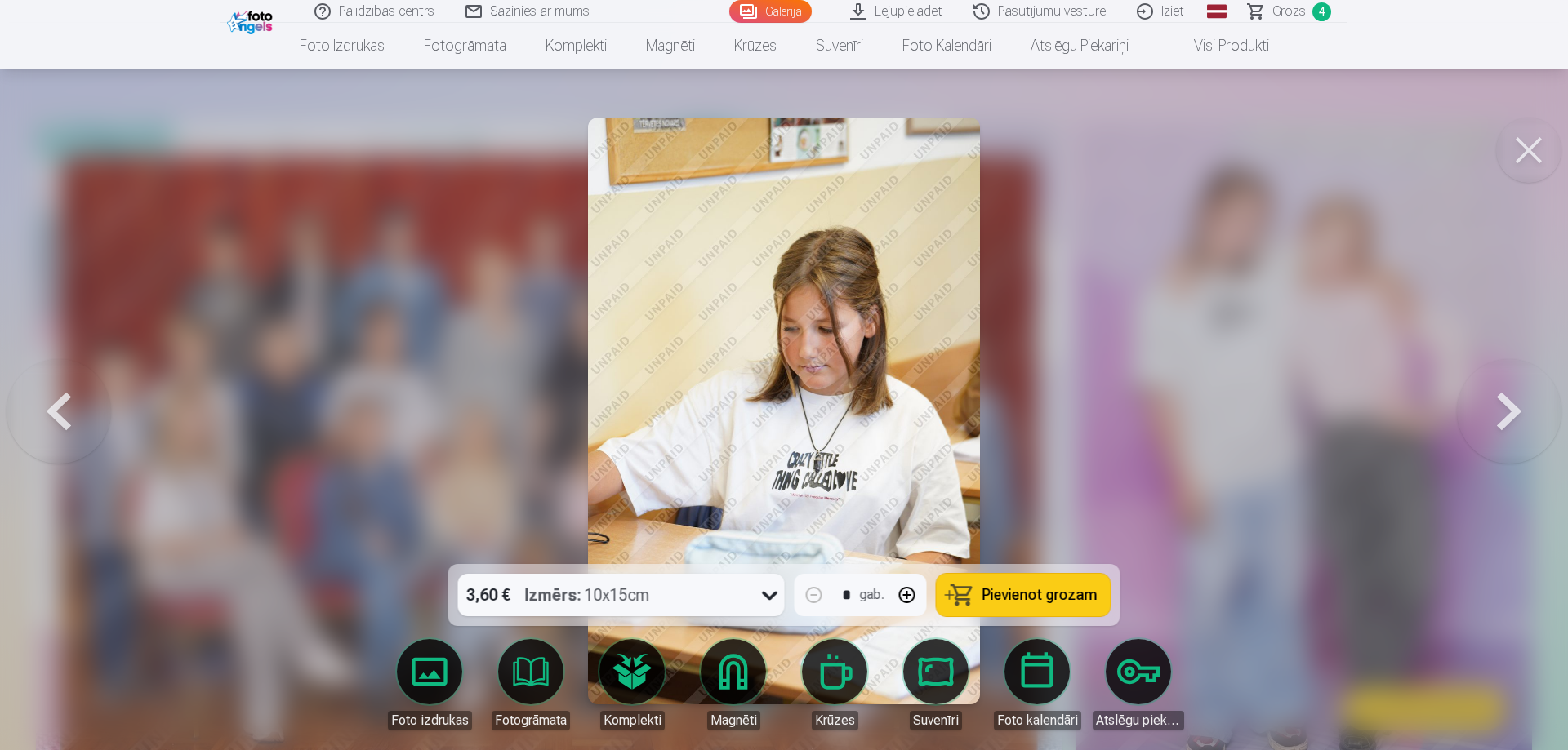
click at [1514, 397] on button at bounding box center [1509, 411] width 104 height 274
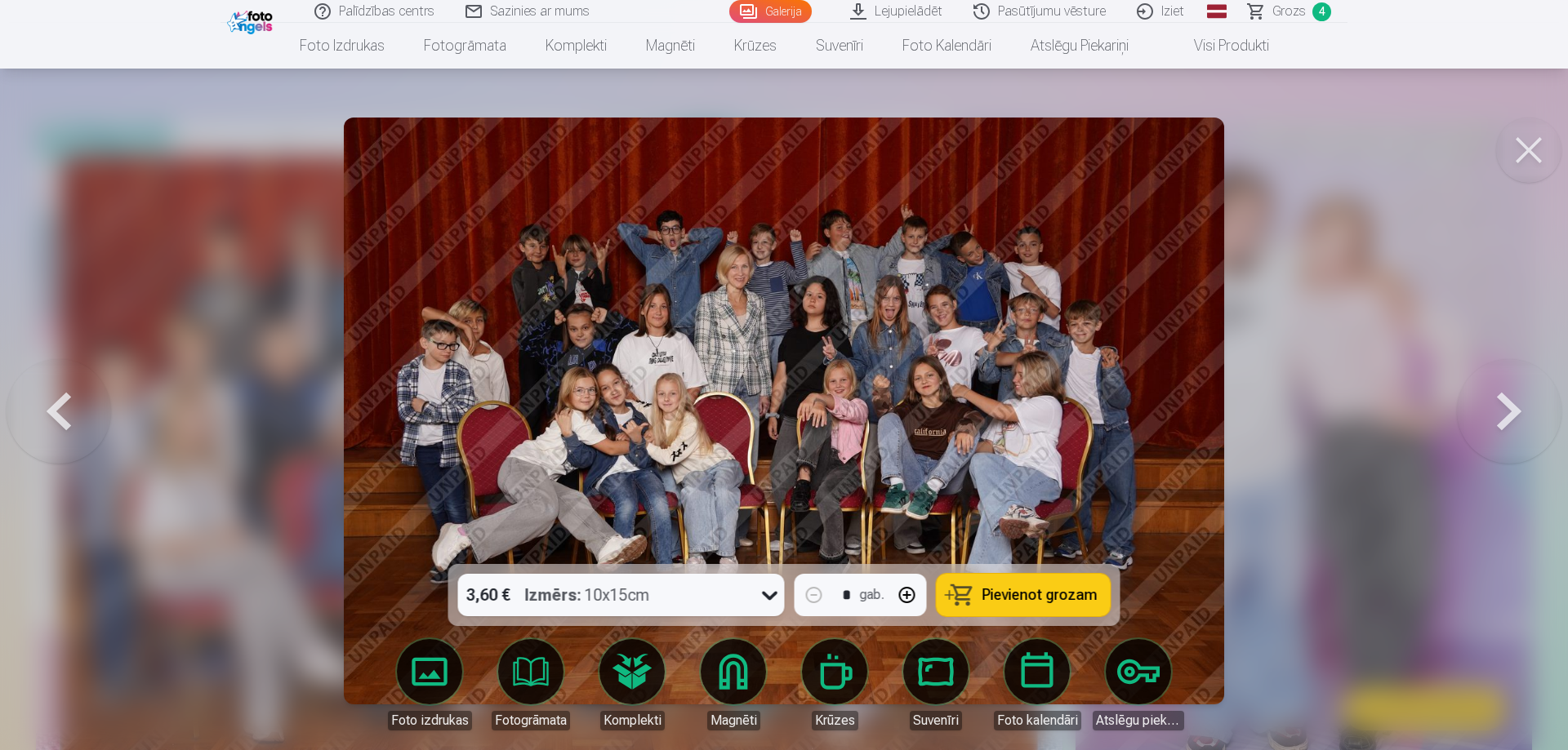
click at [1031, 593] on span "Pievienot grozam" at bounding box center [1040, 595] width 116 height 15
click at [1501, 416] on button at bounding box center [1509, 411] width 104 height 274
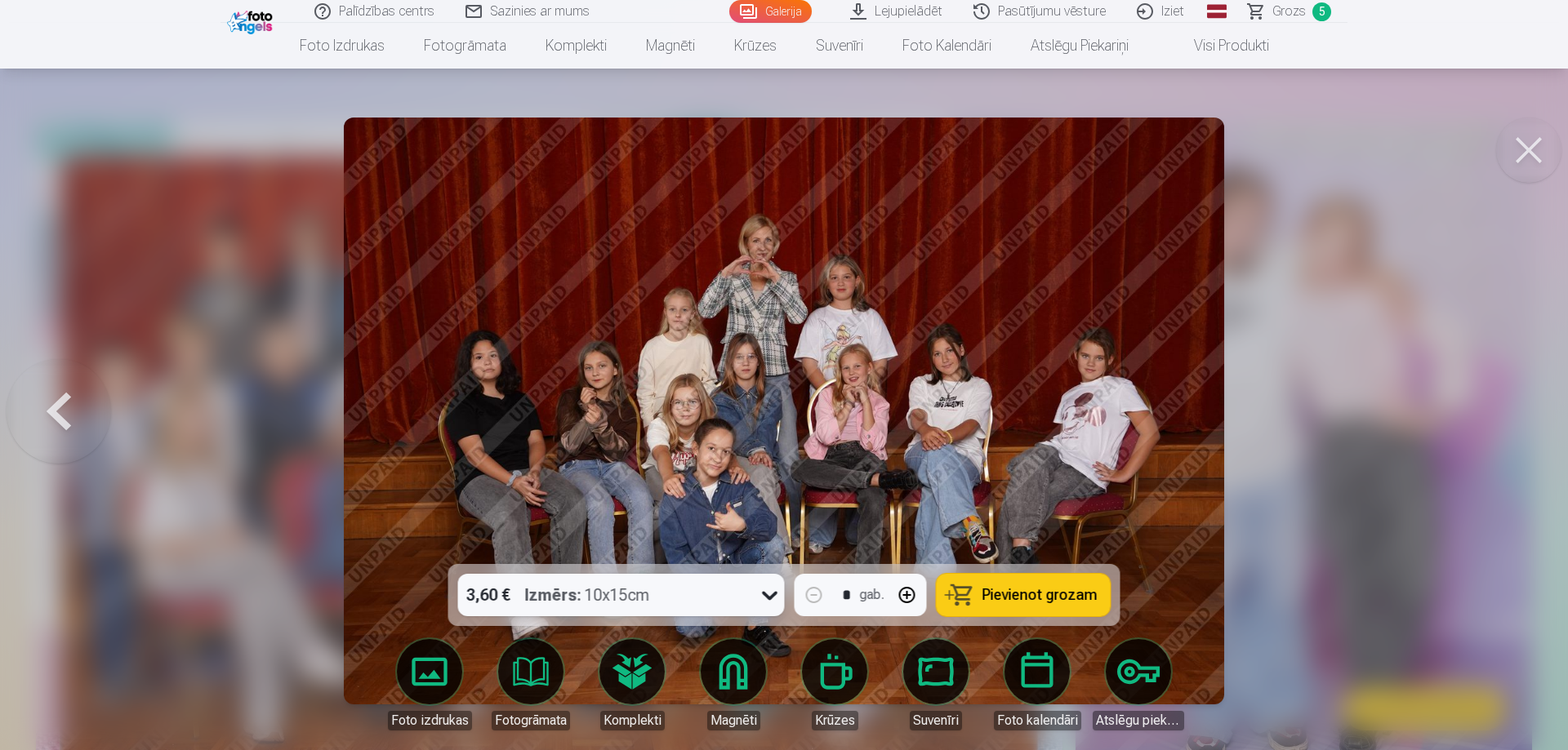
click at [1022, 592] on span "Pievienot grozam" at bounding box center [1040, 595] width 116 height 15
click at [45, 396] on button at bounding box center [59, 411] width 104 height 274
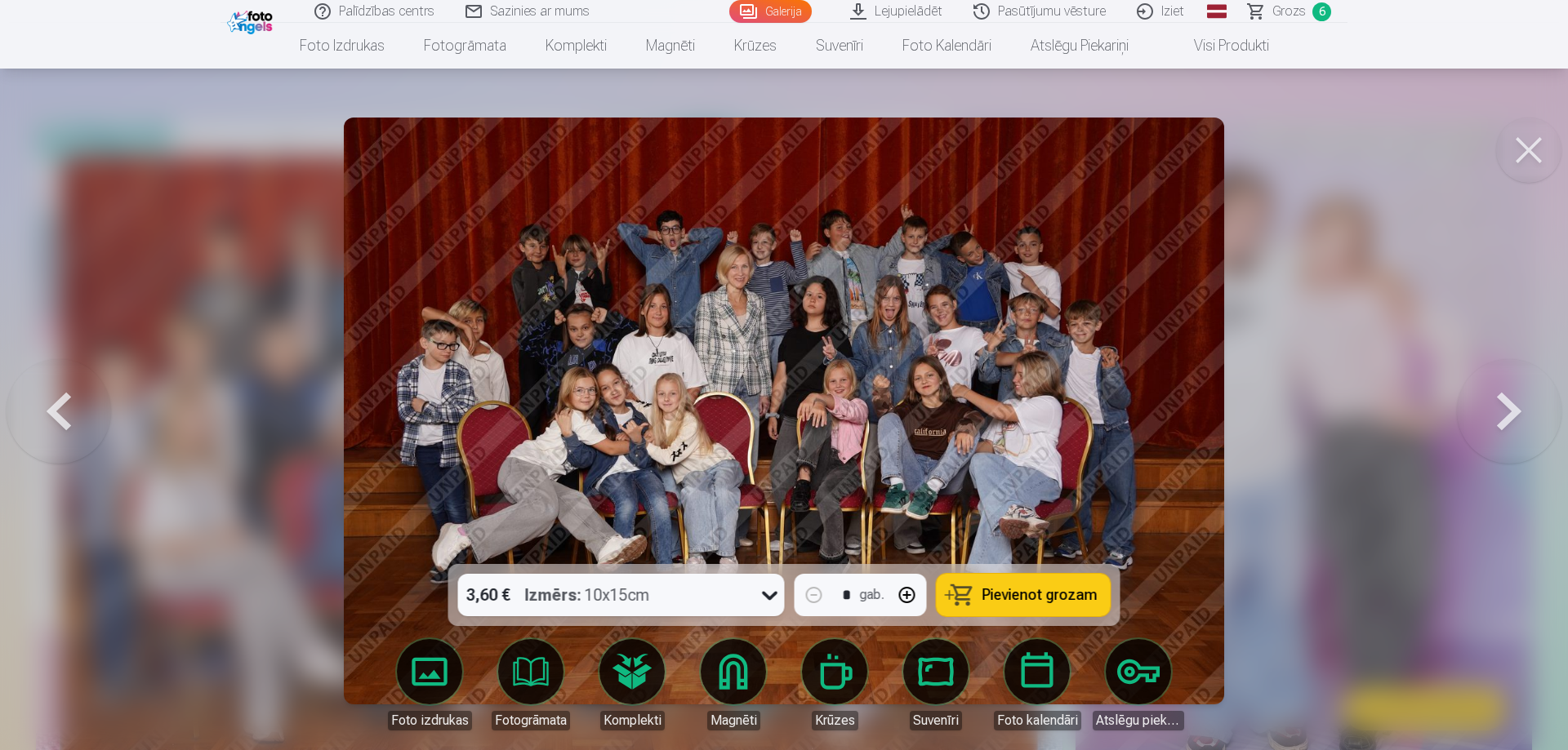
click at [45, 396] on button at bounding box center [59, 411] width 104 height 274
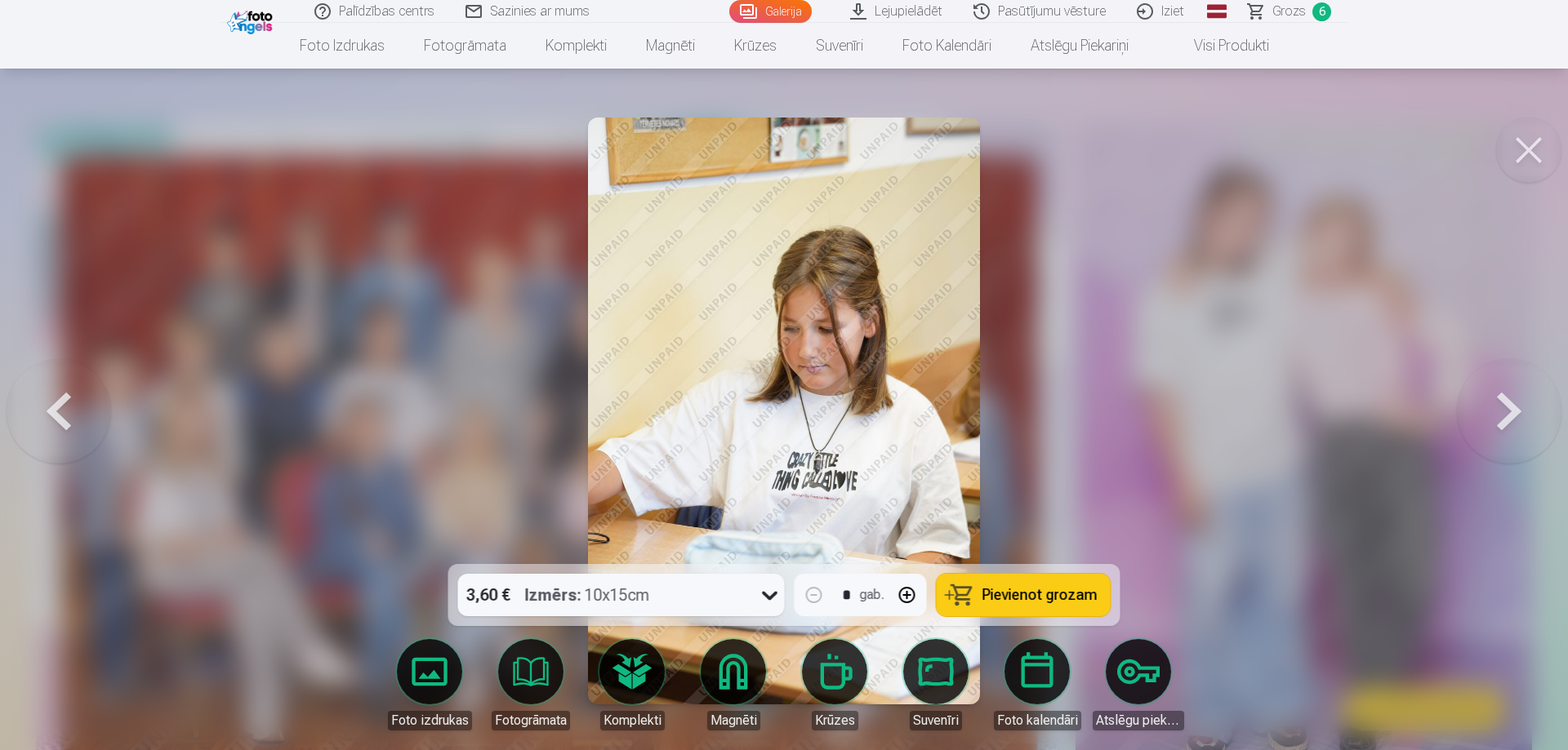
click at [45, 396] on button at bounding box center [59, 411] width 104 height 274
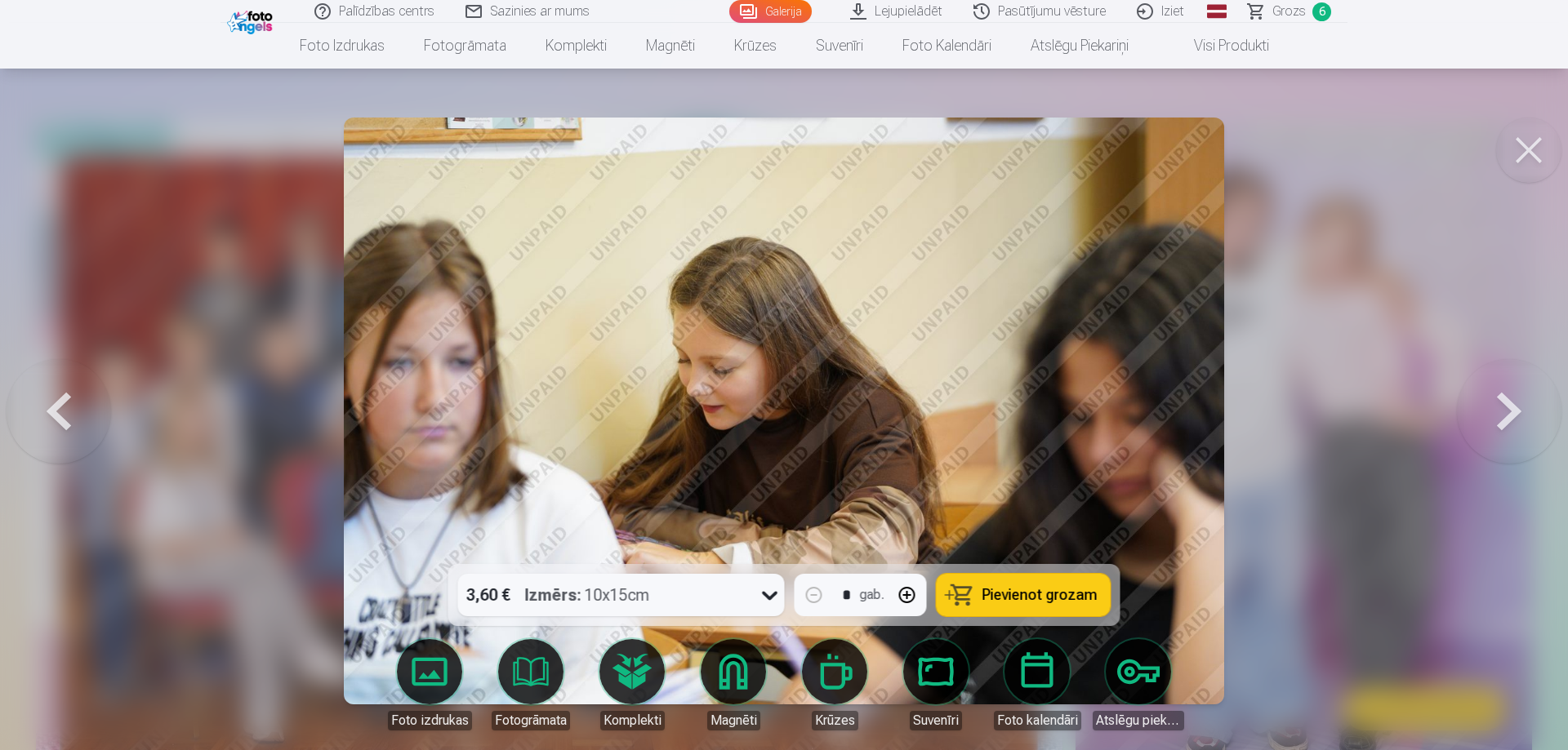
click at [45, 396] on button at bounding box center [59, 411] width 104 height 274
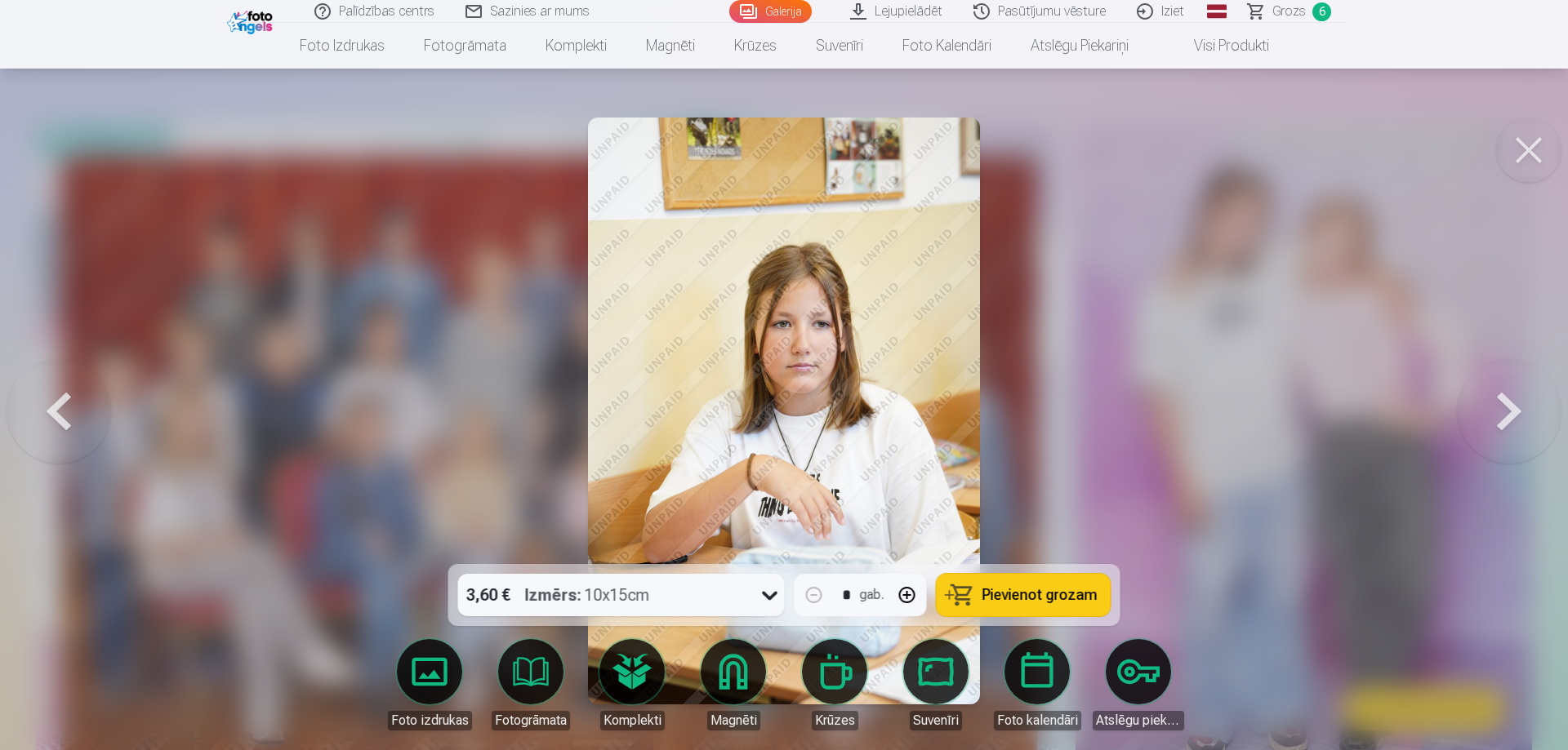
click at [45, 396] on button at bounding box center [59, 411] width 104 height 274
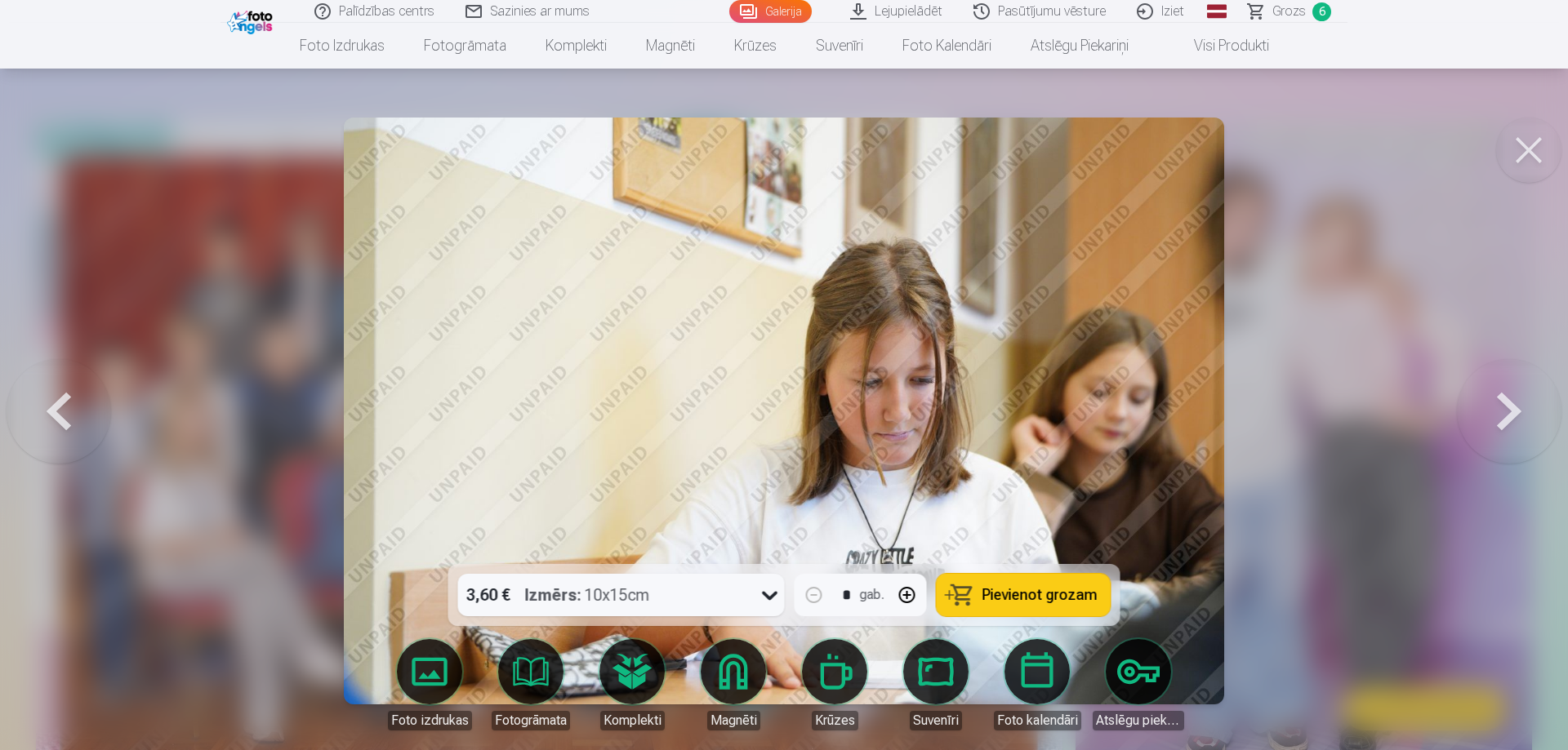
click at [45, 396] on button at bounding box center [59, 411] width 104 height 274
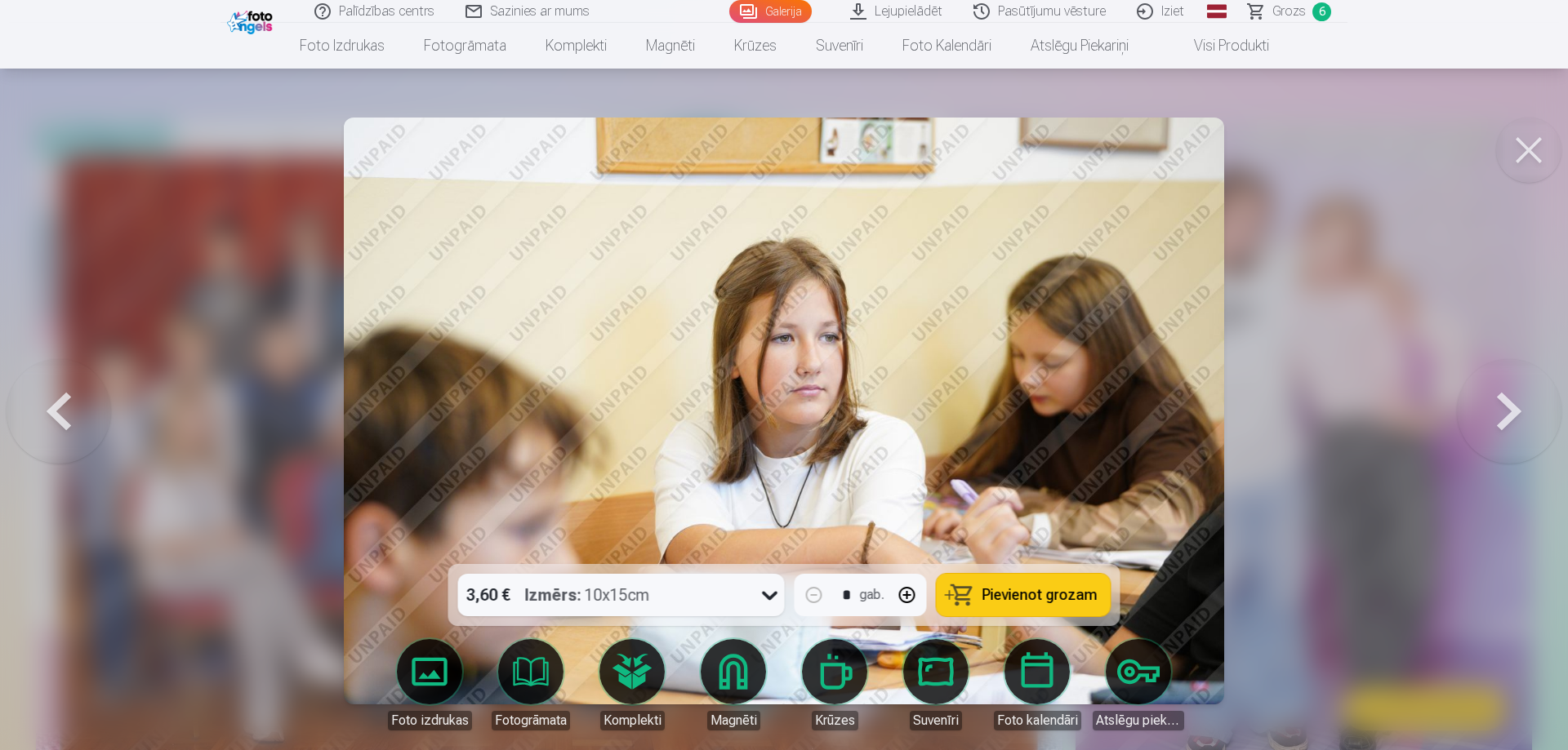
click at [45, 396] on button at bounding box center [59, 411] width 104 height 274
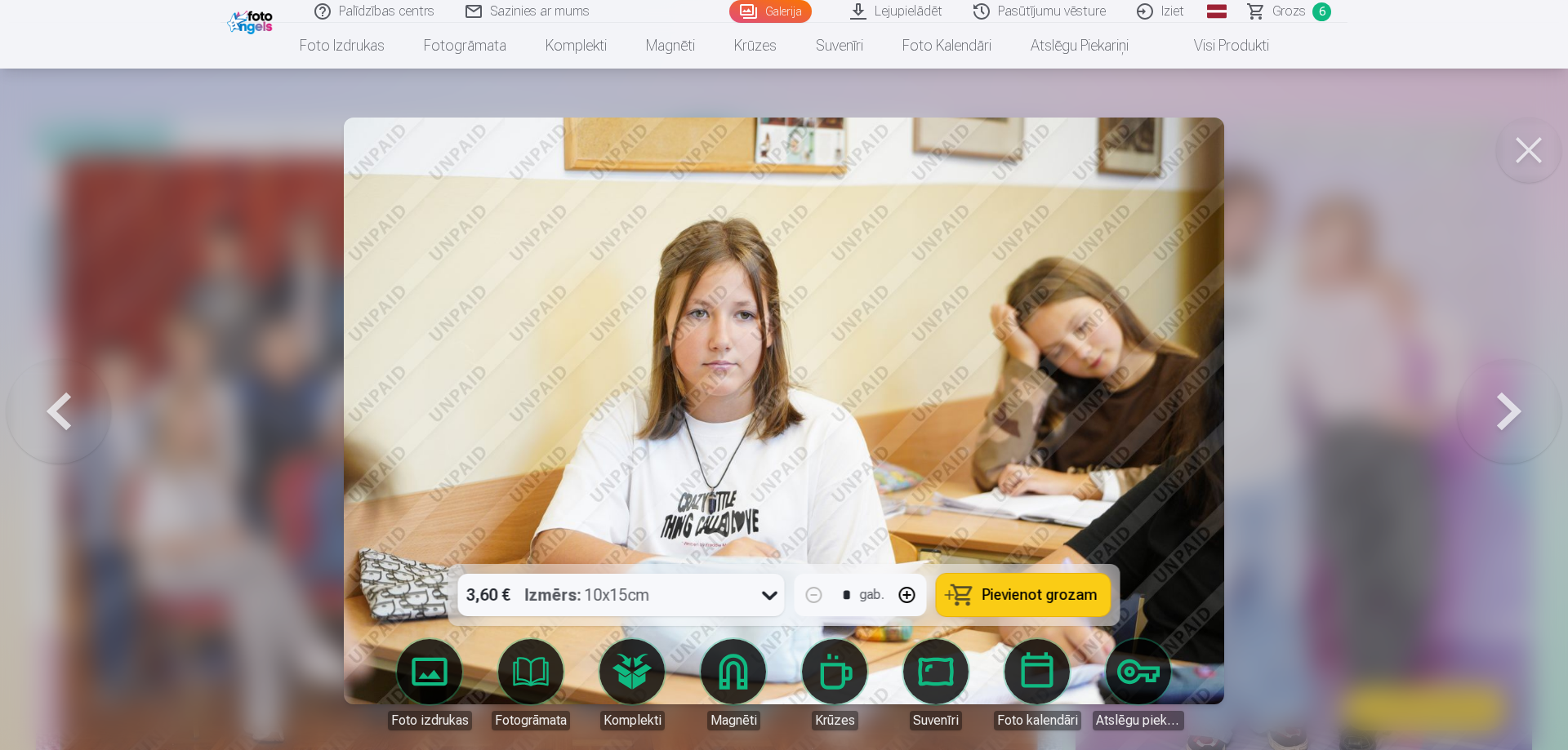
click at [45, 396] on button at bounding box center [59, 411] width 104 height 274
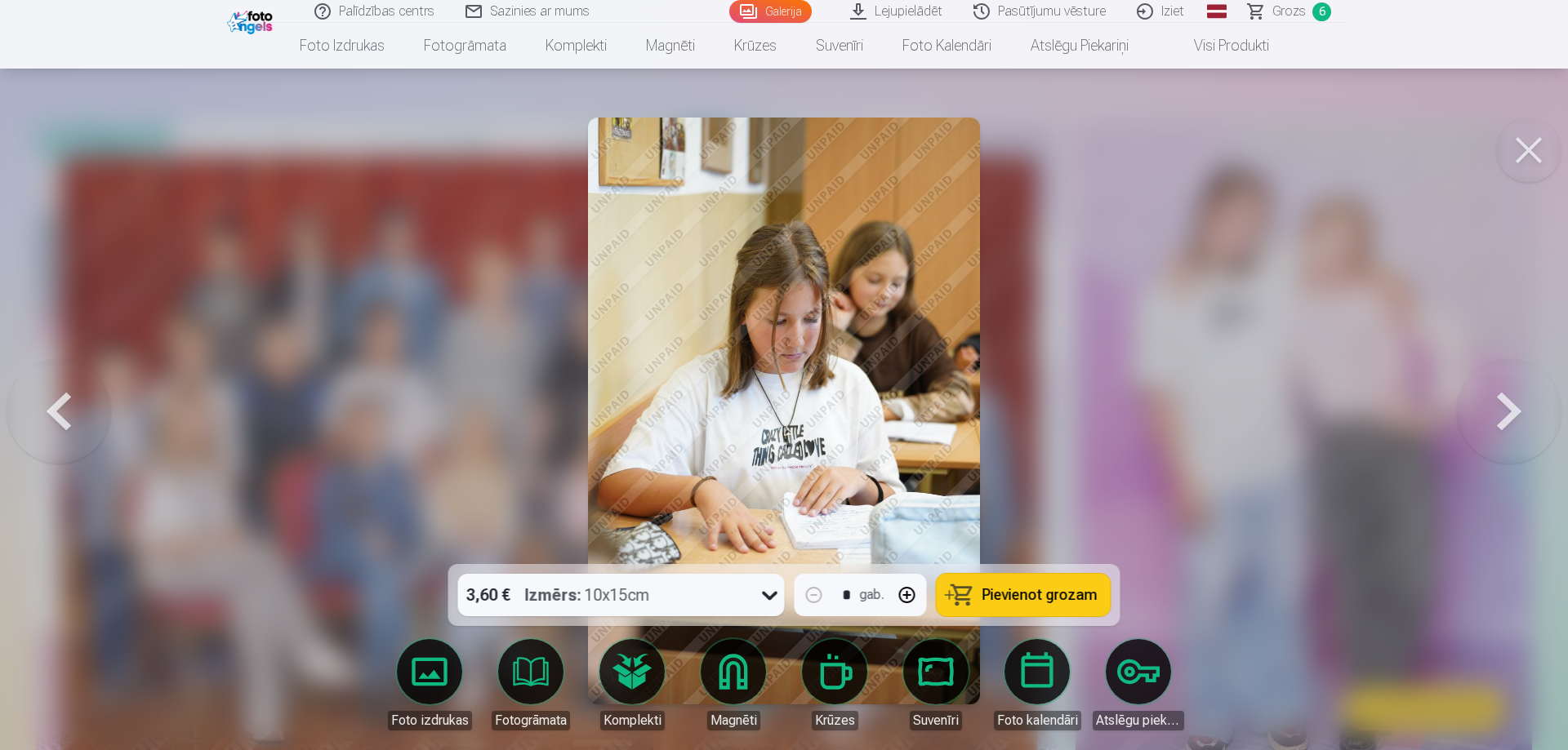
click at [45, 396] on button at bounding box center [59, 411] width 104 height 274
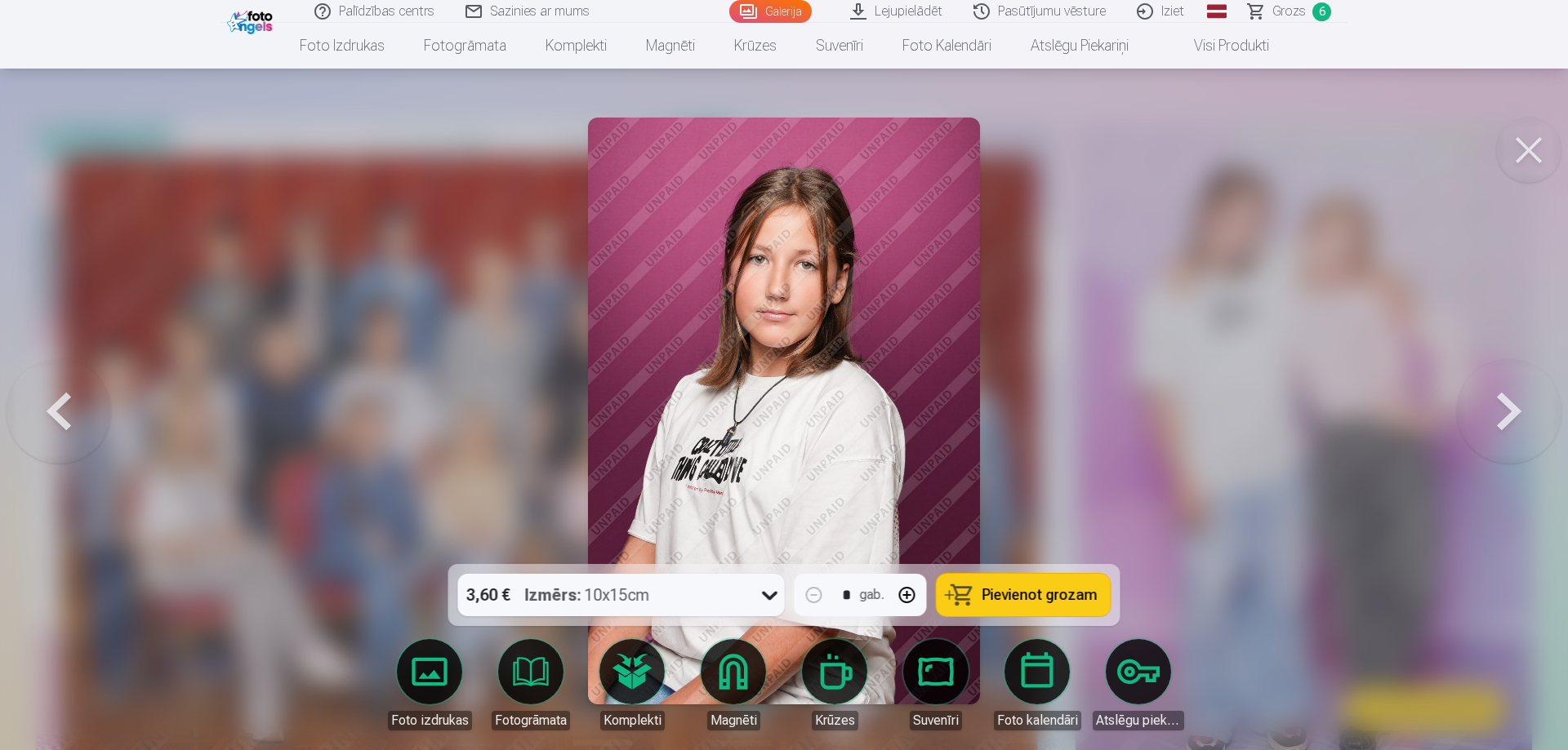
click at [45, 396] on button at bounding box center [59, 411] width 104 height 274
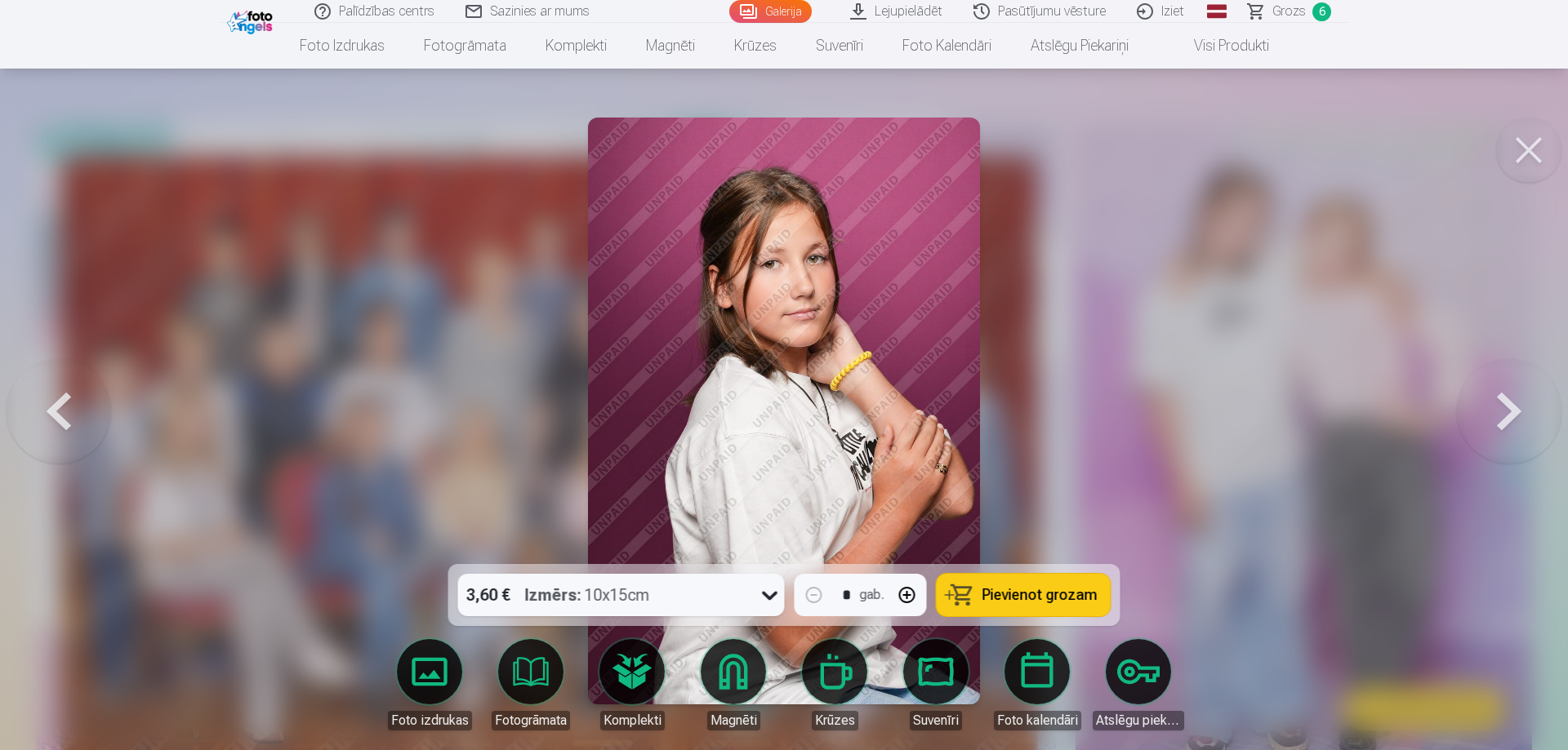
click at [45, 396] on button at bounding box center [59, 411] width 104 height 274
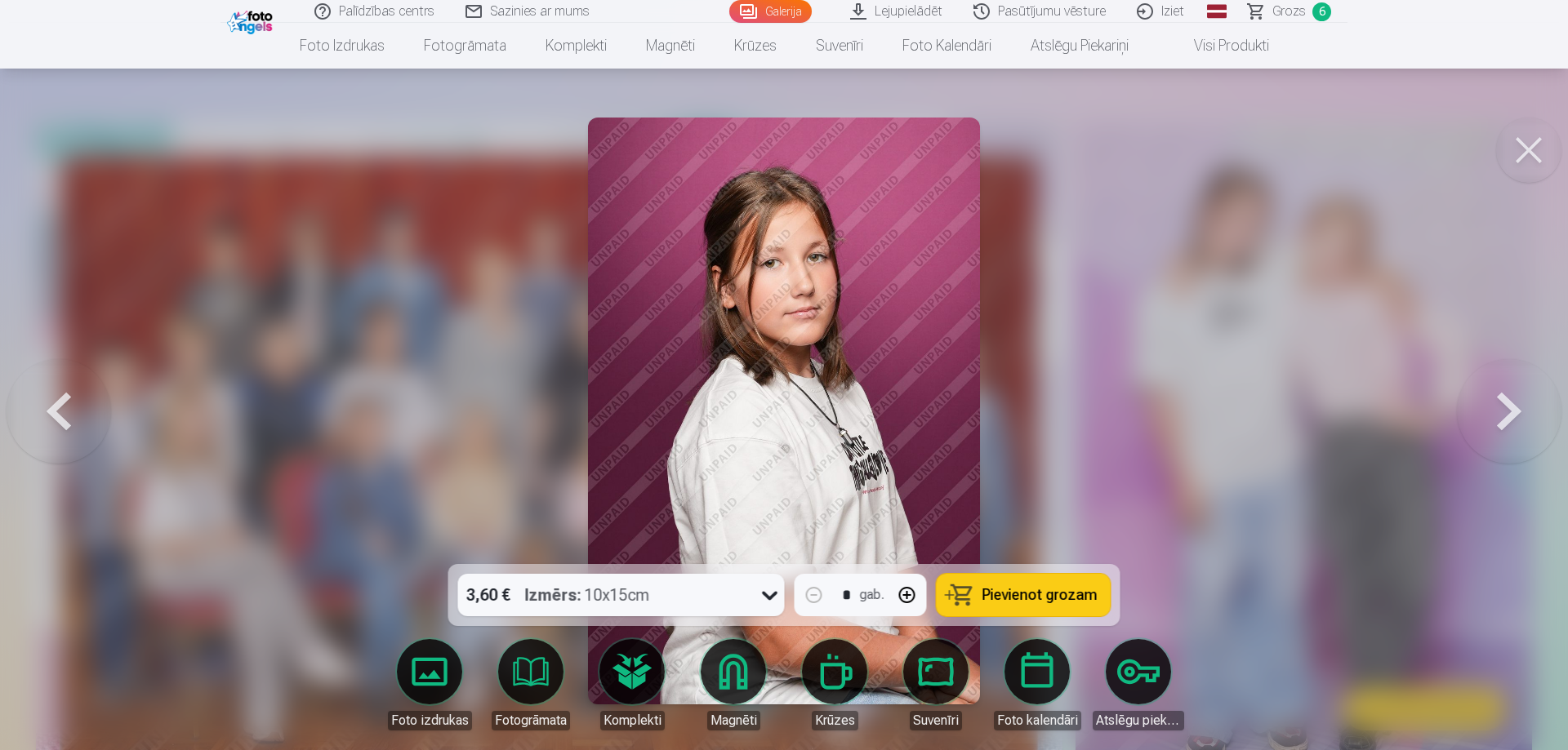
click at [45, 396] on button at bounding box center [59, 411] width 104 height 274
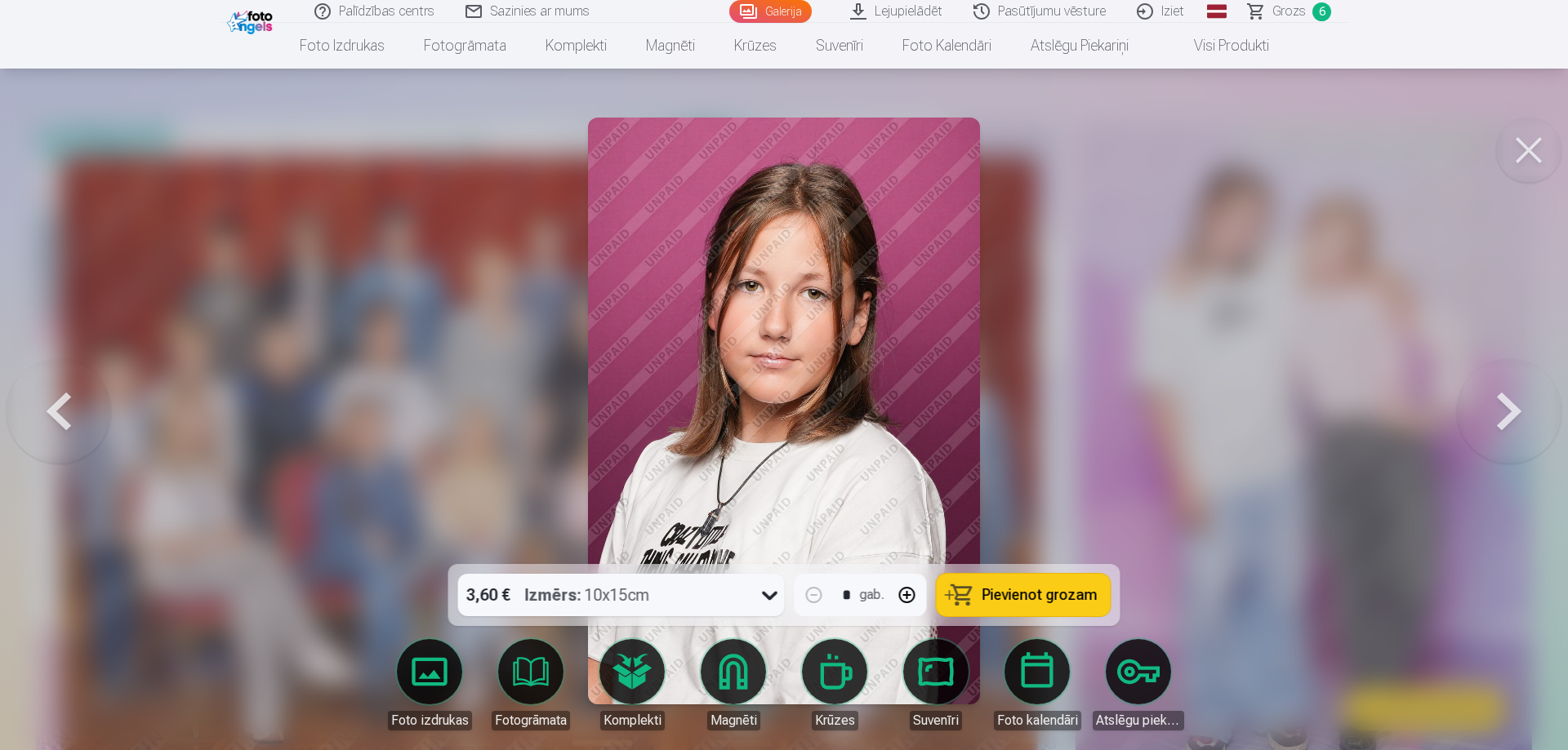
click at [45, 396] on button at bounding box center [59, 411] width 104 height 274
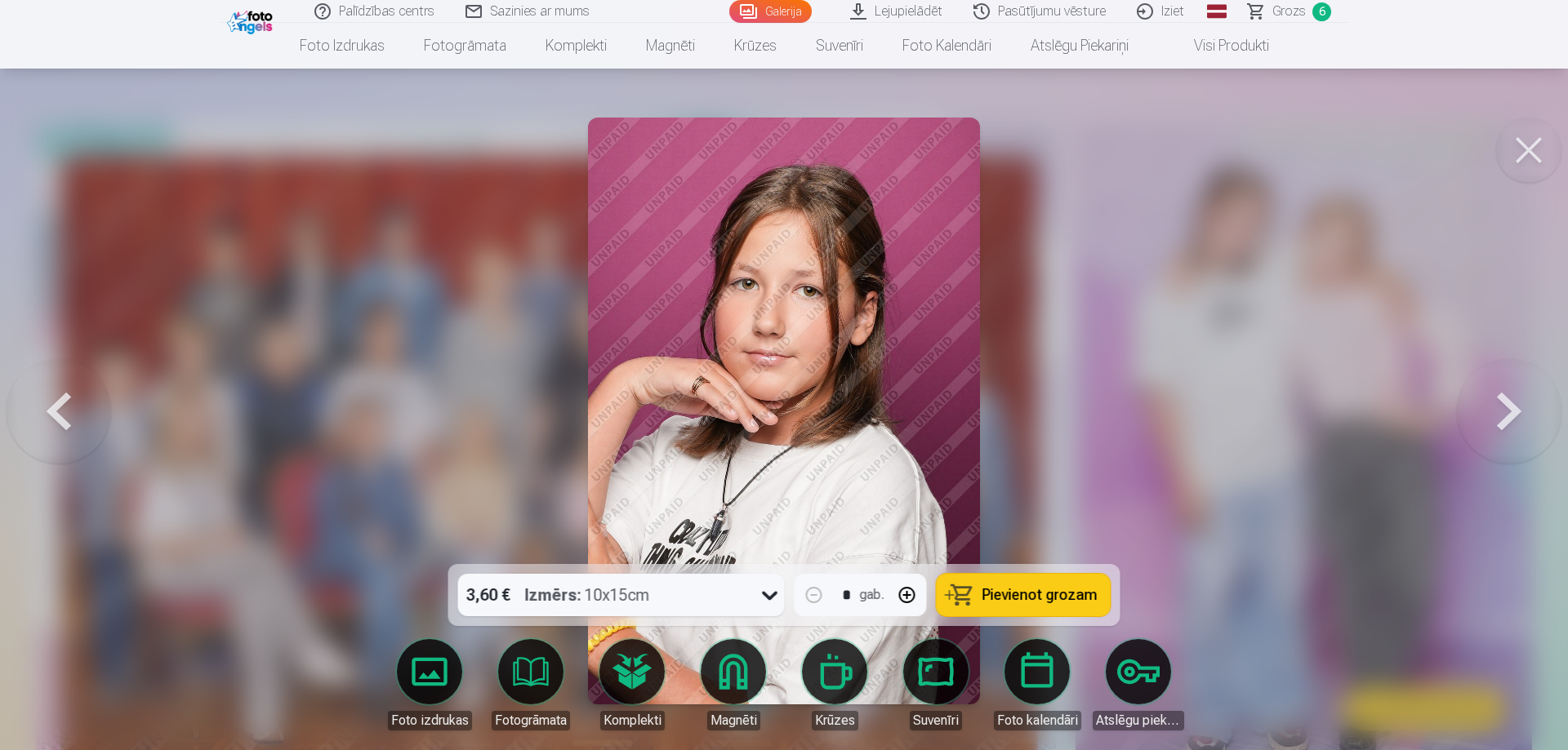
click at [45, 396] on button at bounding box center [59, 411] width 104 height 274
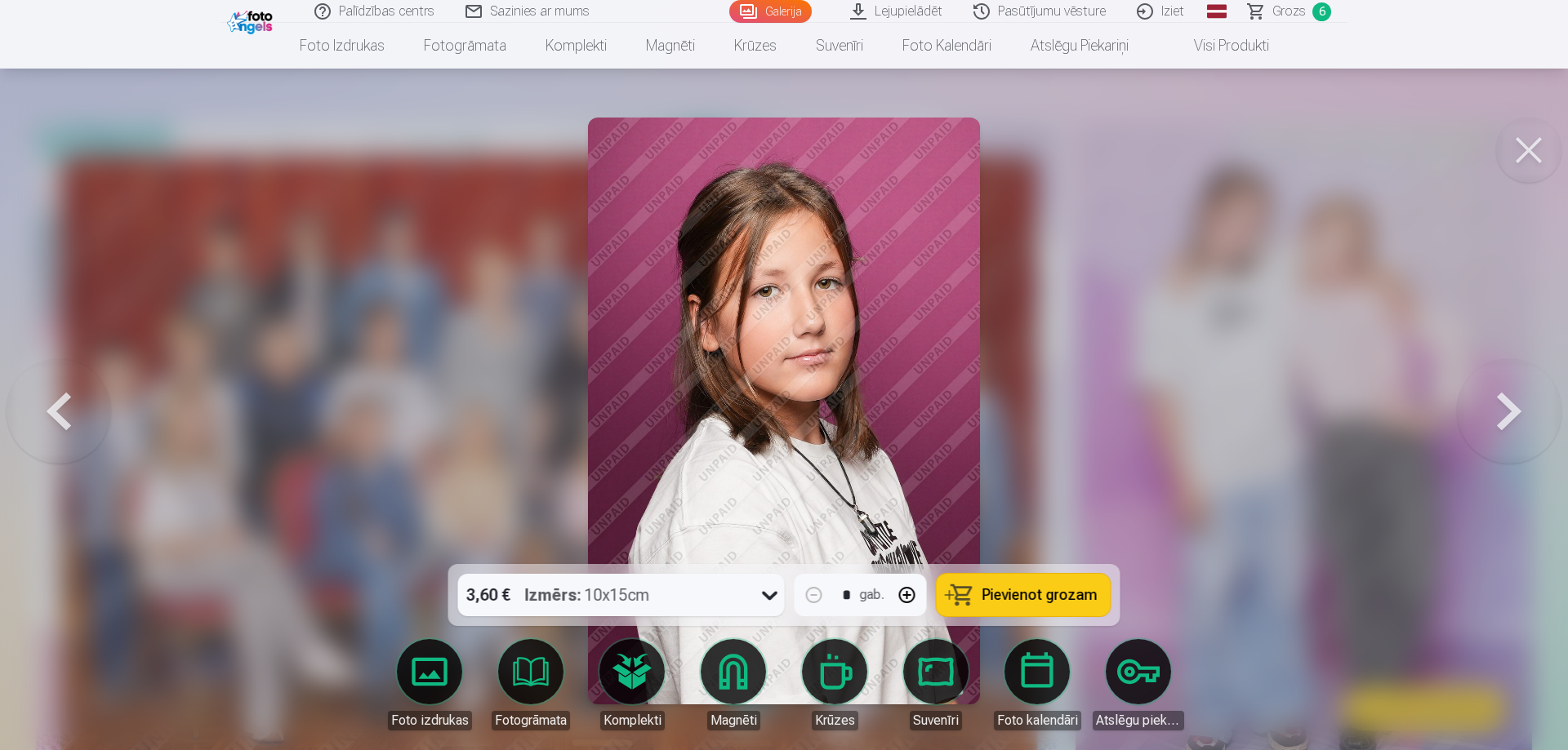
click at [45, 396] on button at bounding box center [59, 411] width 104 height 274
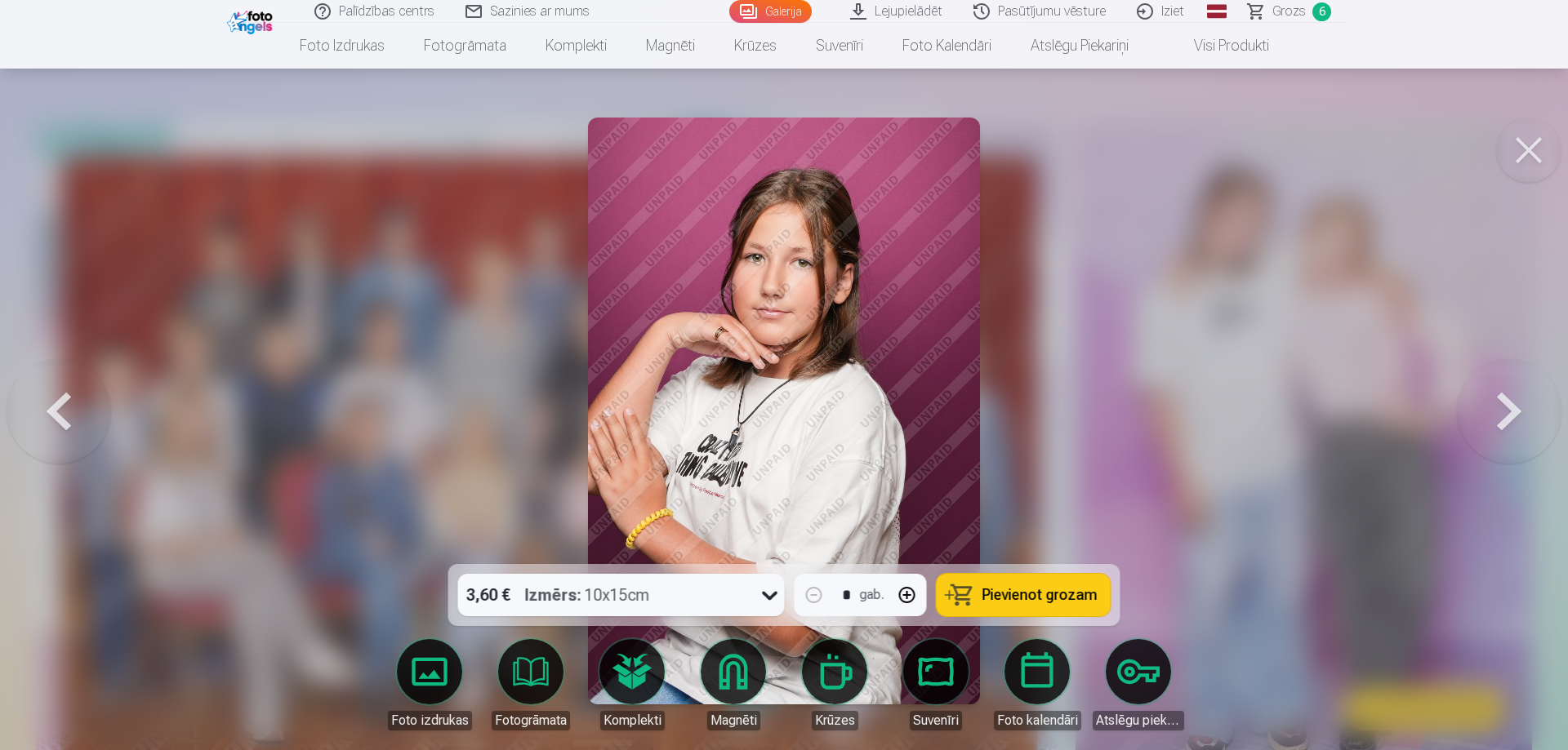
click at [45, 396] on button at bounding box center [59, 411] width 104 height 274
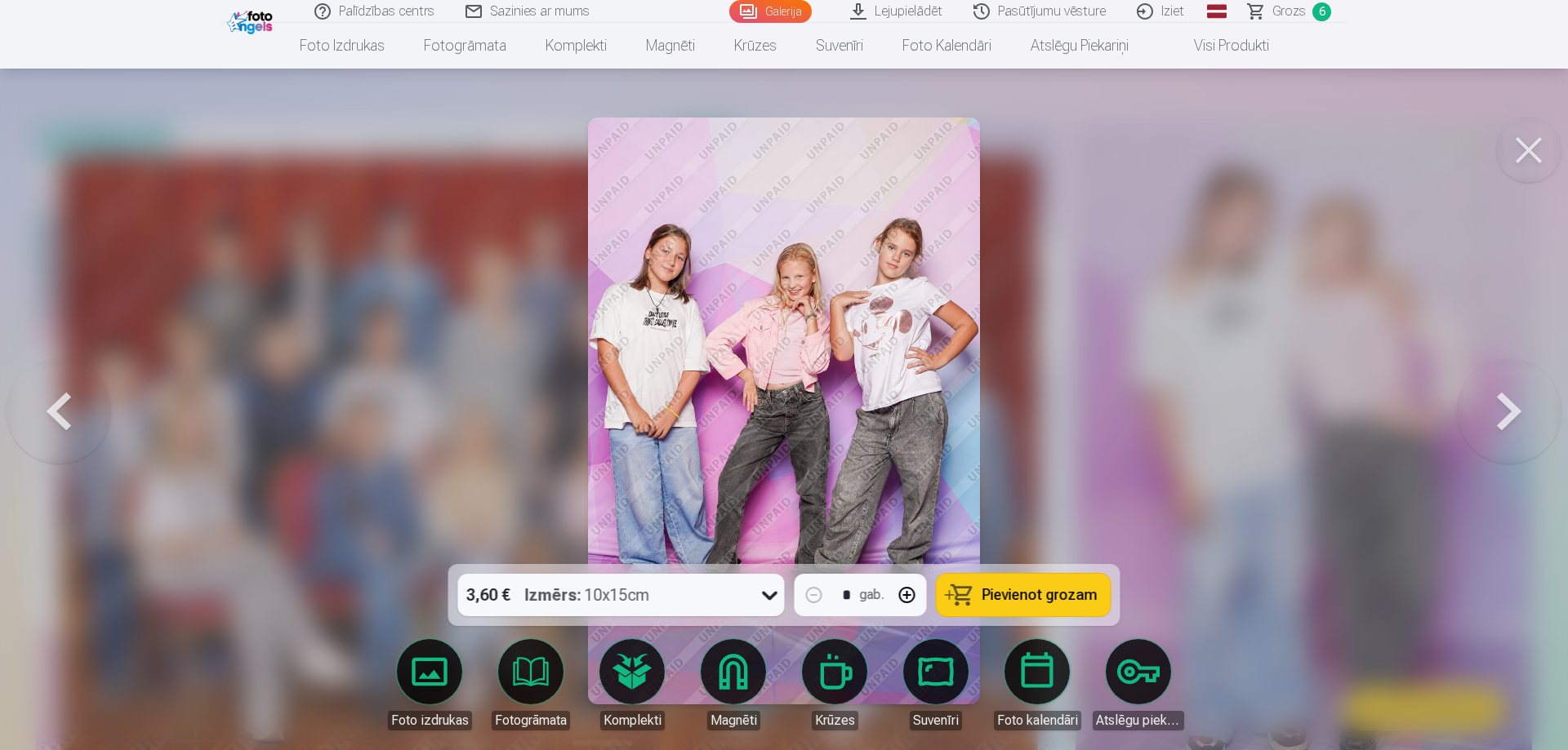
click at [45, 396] on button at bounding box center [59, 411] width 104 height 274
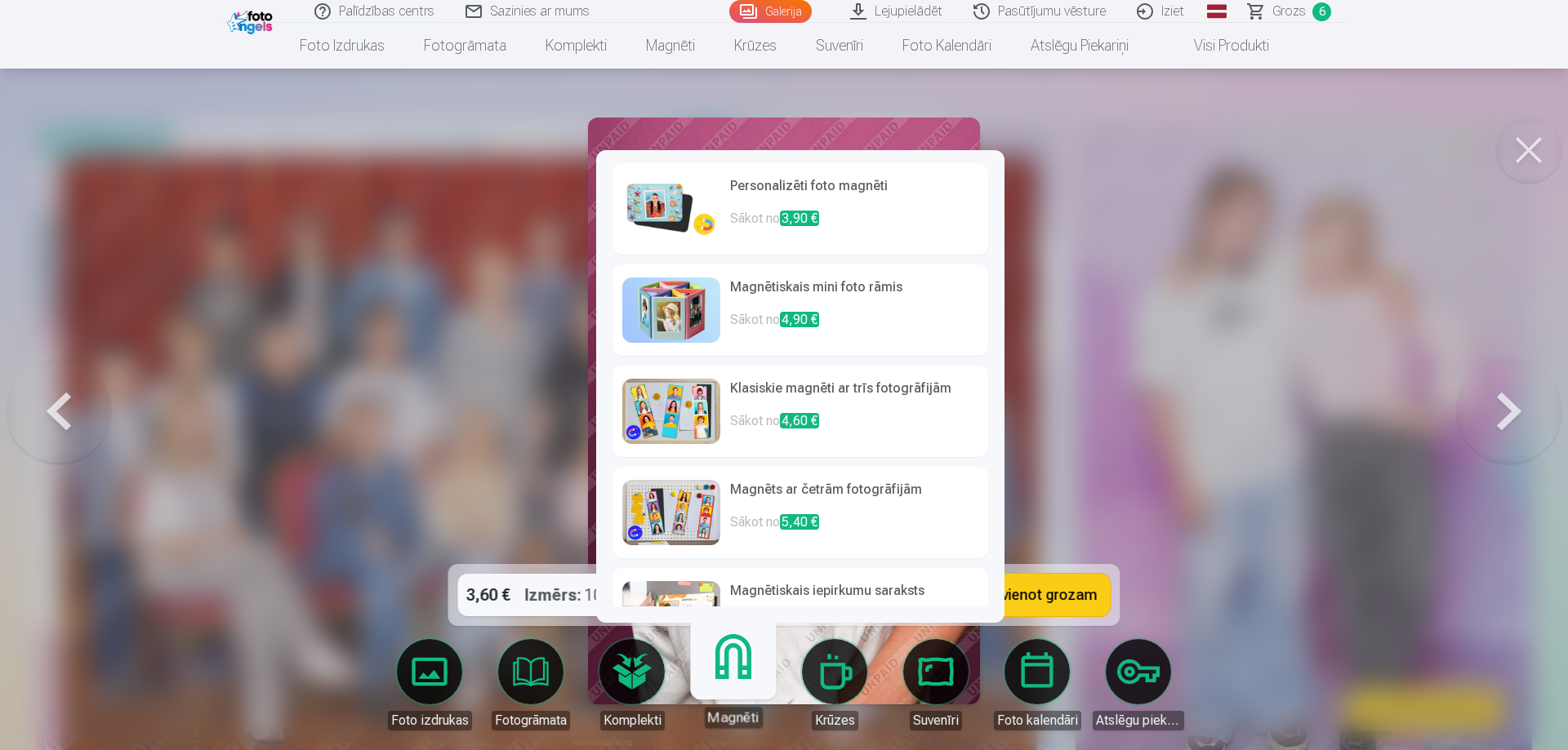
click at [736, 689] on link "Magnēti" at bounding box center [734, 678] width 101 height 101
click at [816, 230] on p "Sākot no 3,90 €" at bounding box center [854, 225] width 248 height 33
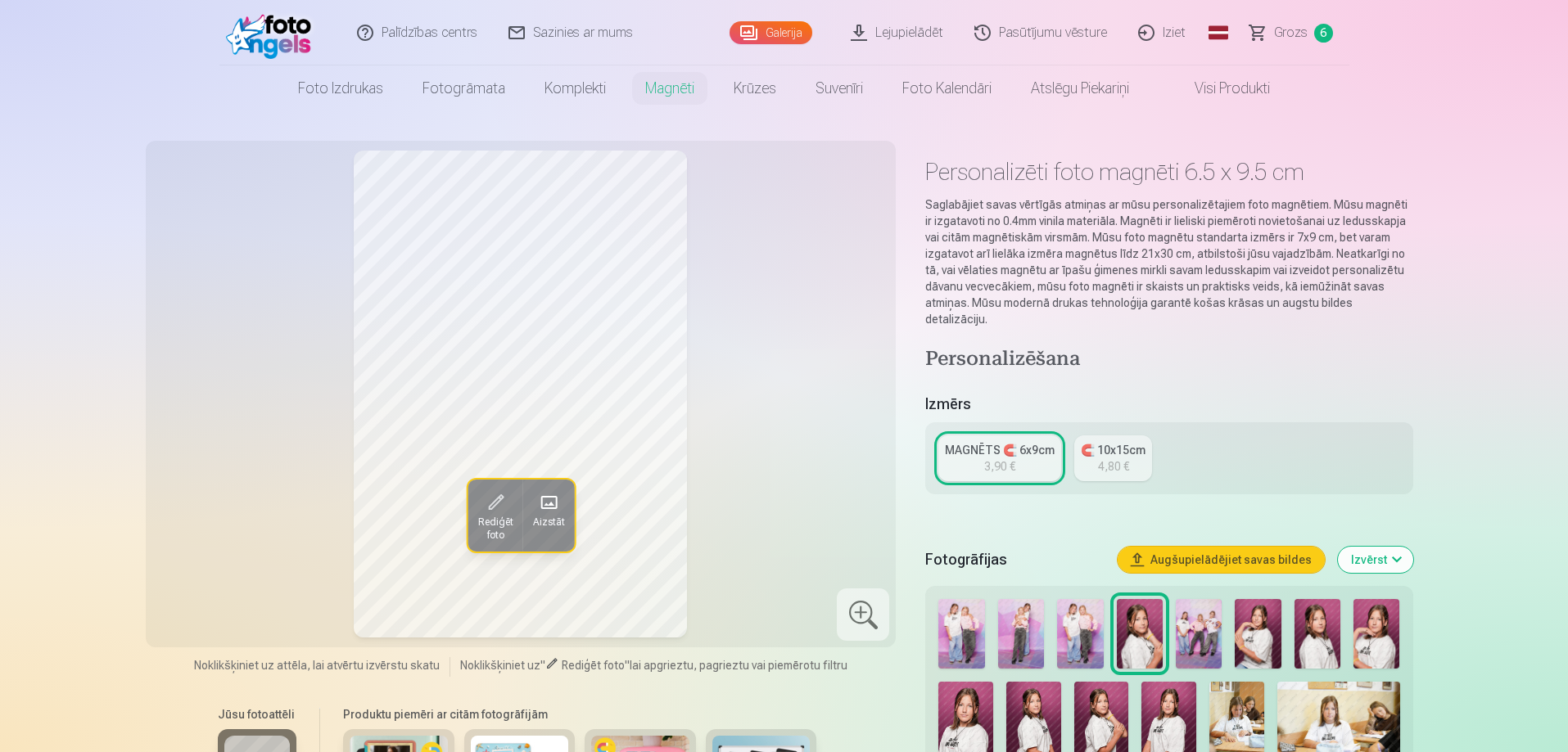
click at [1017, 442] on link "MAGNĒTS 🧲 6x9cm 3,90 €" at bounding box center [999, 458] width 122 height 46
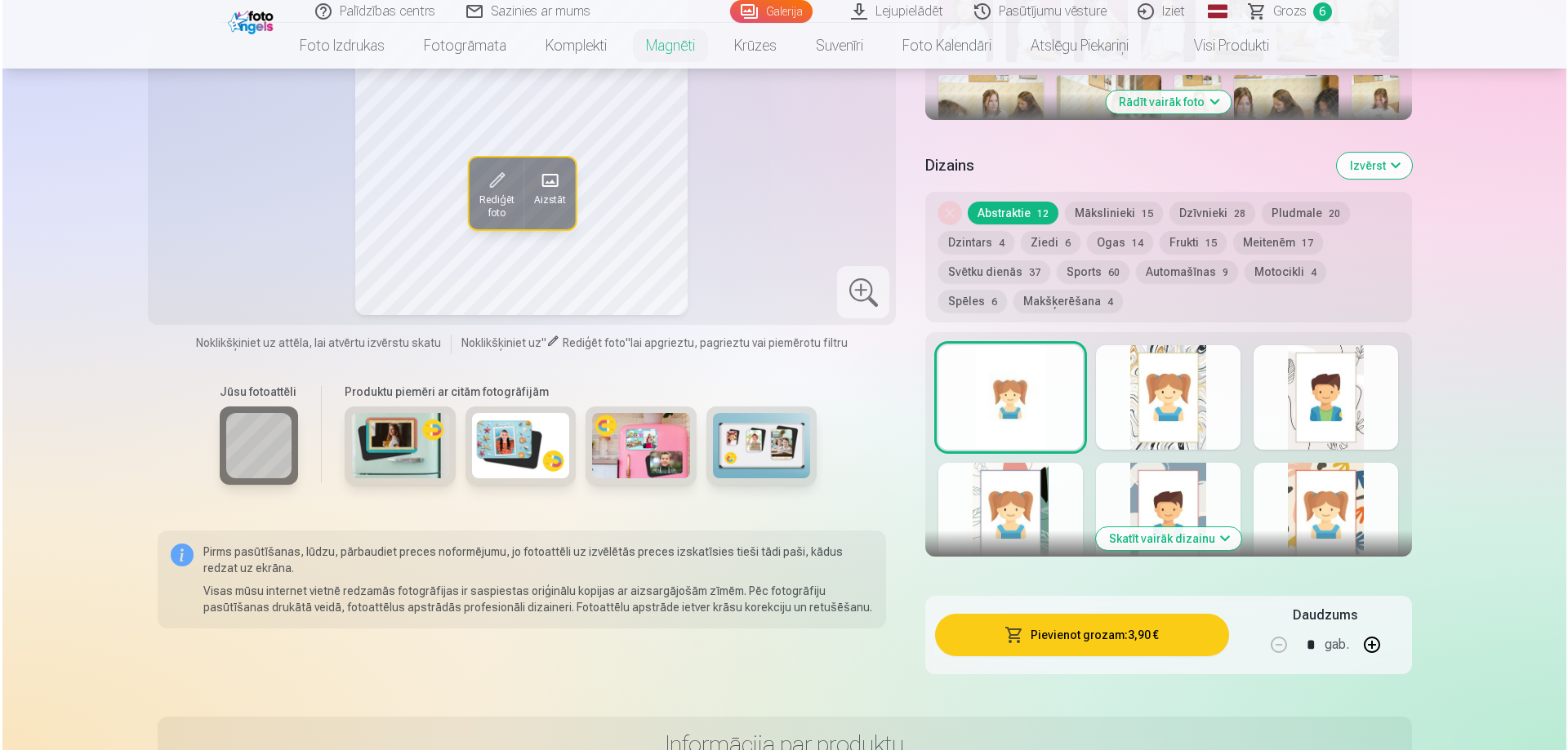
scroll to position [735, 0]
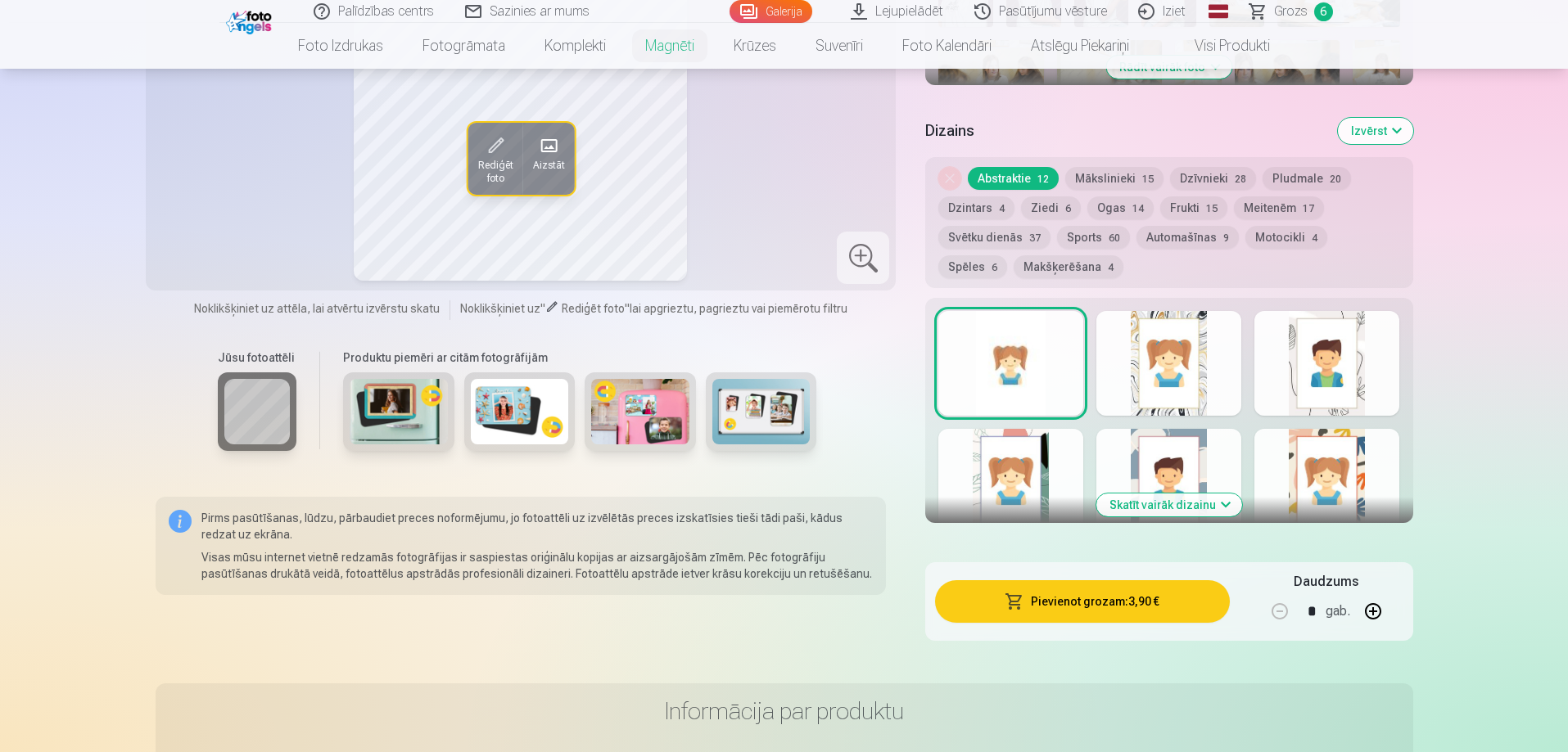
click at [1147, 591] on button "Pievienot grozam : 3,90 €" at bounding box center [1082, 602] width 294 height 43
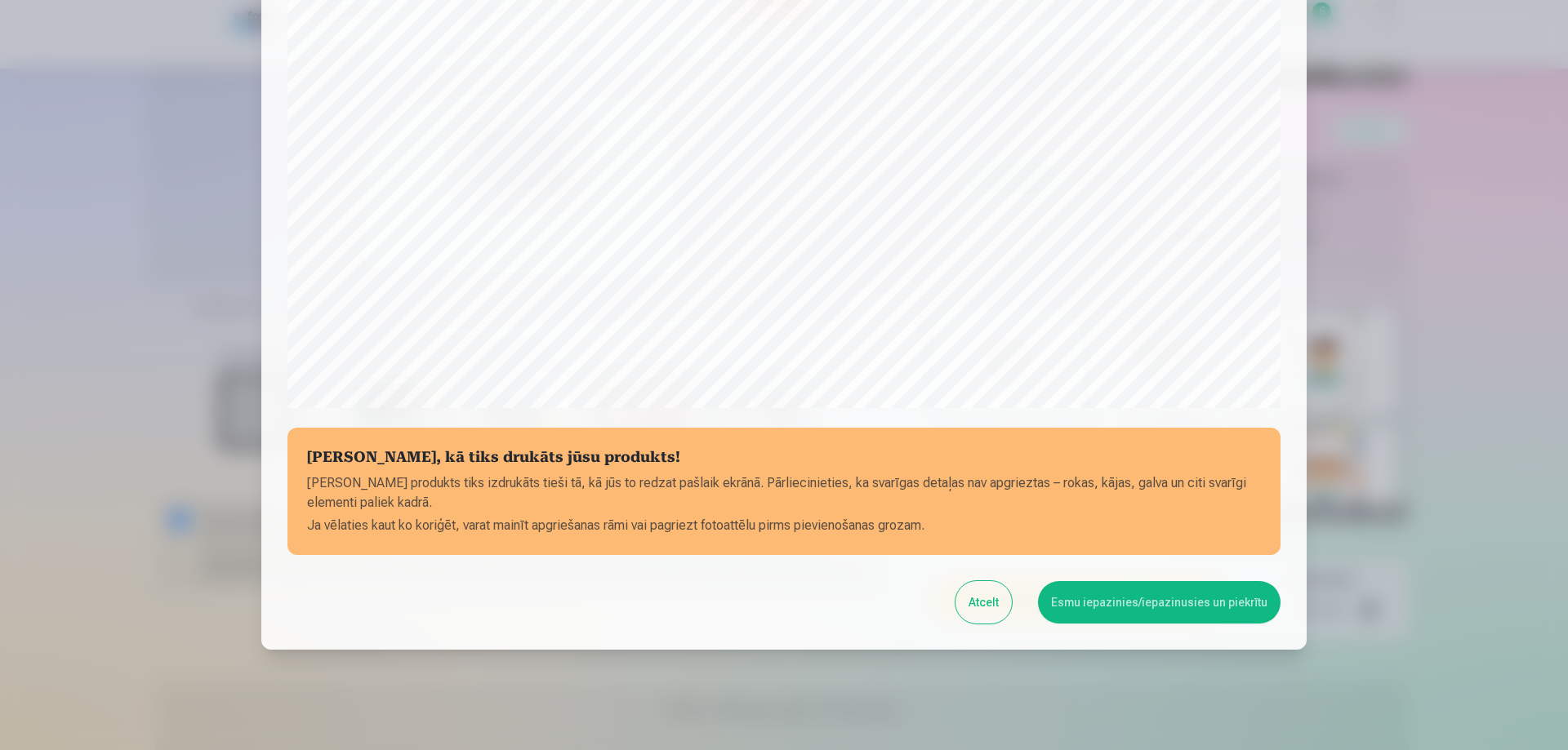
scroll to position [425, 0]
